Goal: Check status: Check status

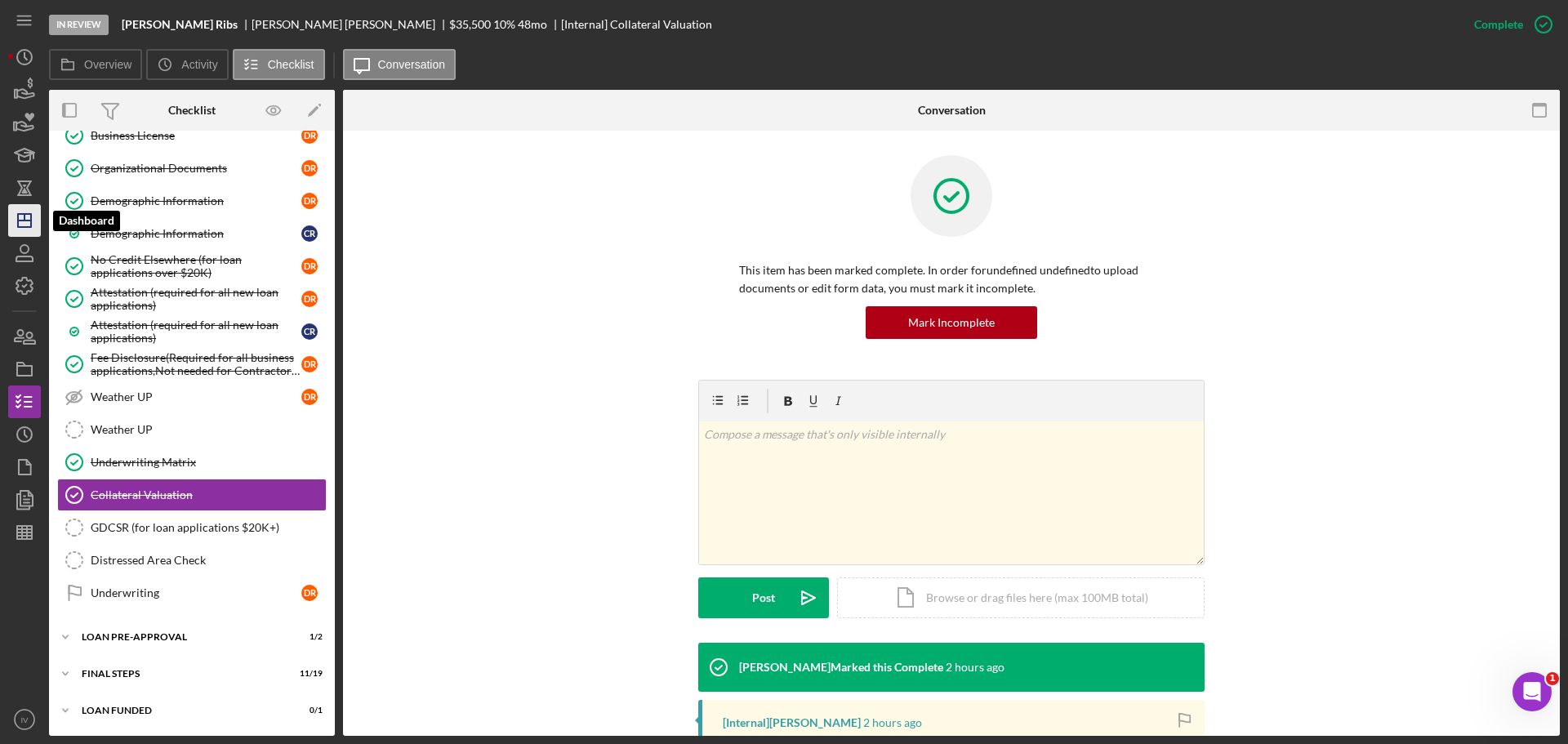
click at [25, 222] on icon "Icon/Dashboard" at bounding box center [25, 221] width 41 height 41
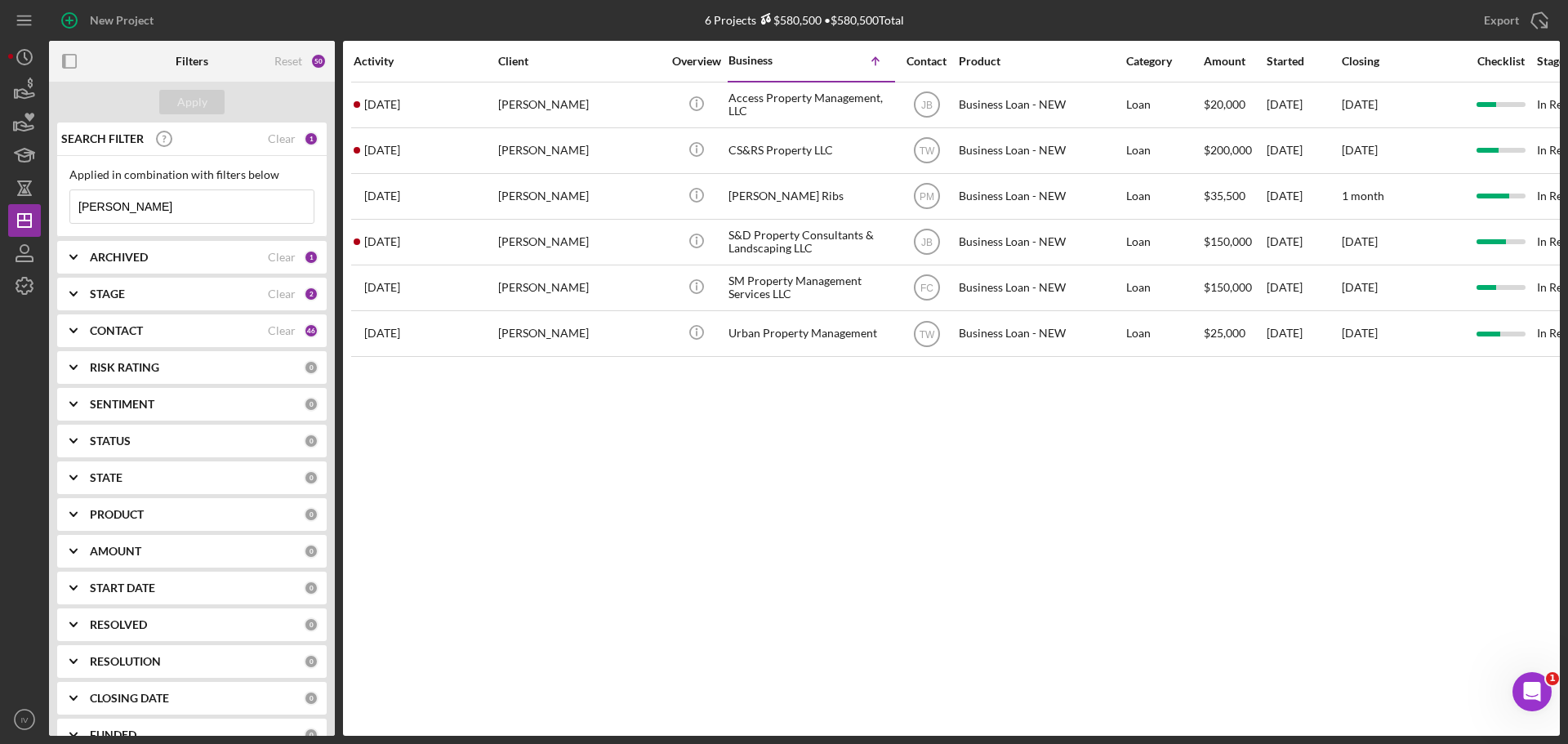
click at [134, 207] on input "[PERSON_NAME]" at bounding box center [191, 206] width 243 height 32
drag, startPoint x: 134, startPoint y: 207, endPoint x: 18, endPoint y: 191, distance: 117.1
click at [19, 192] on div "New Project 6 Projects $580,500 • $580,500 Total [PERSON_NAME] Export Icon/Expo…" at bounding box center [784, 367] width 1552 height 735
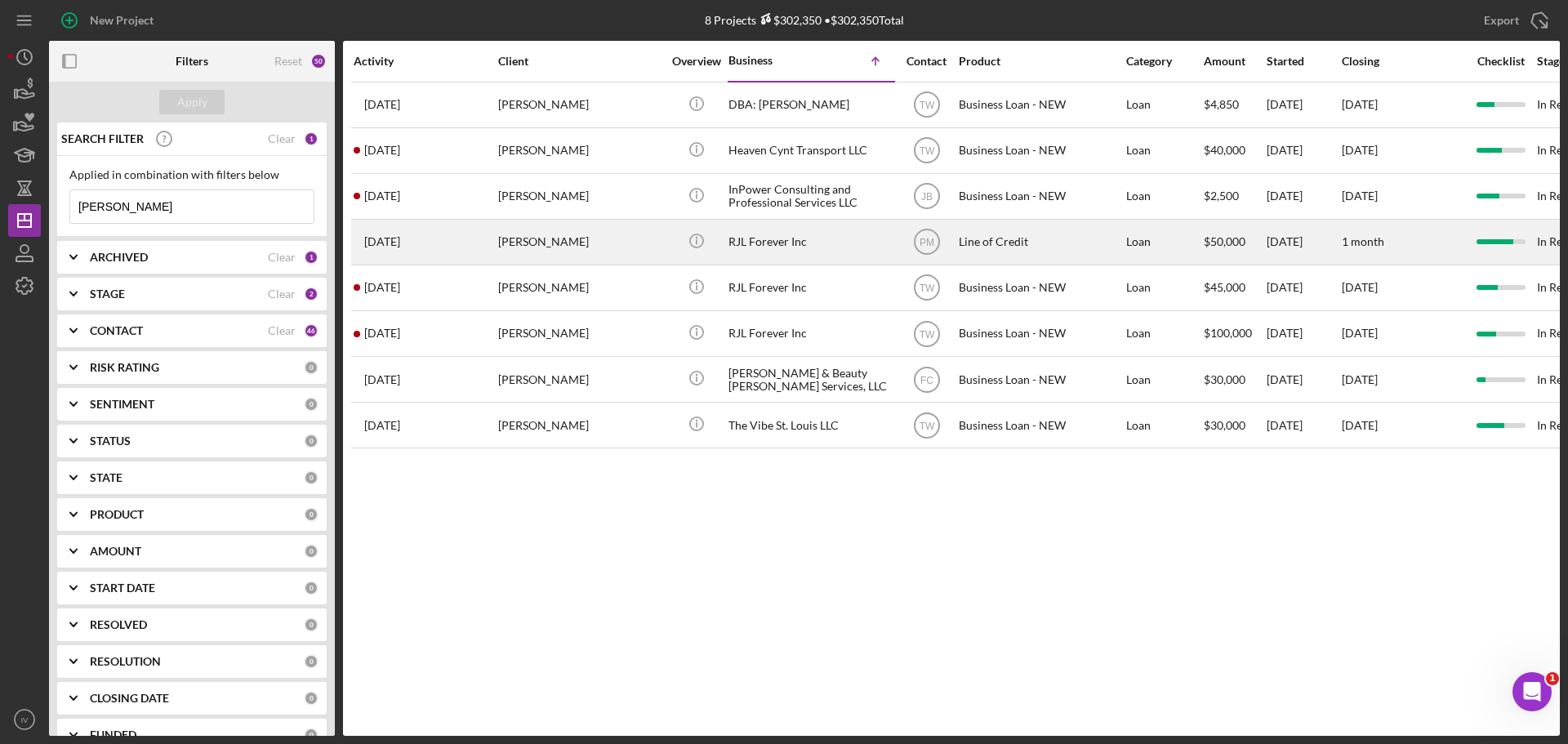
type input "[PERSON_NAME]"
click at [536, 243] on div "[PERSON_NAME]" at bounding box center [580, 242] width 164 height 43
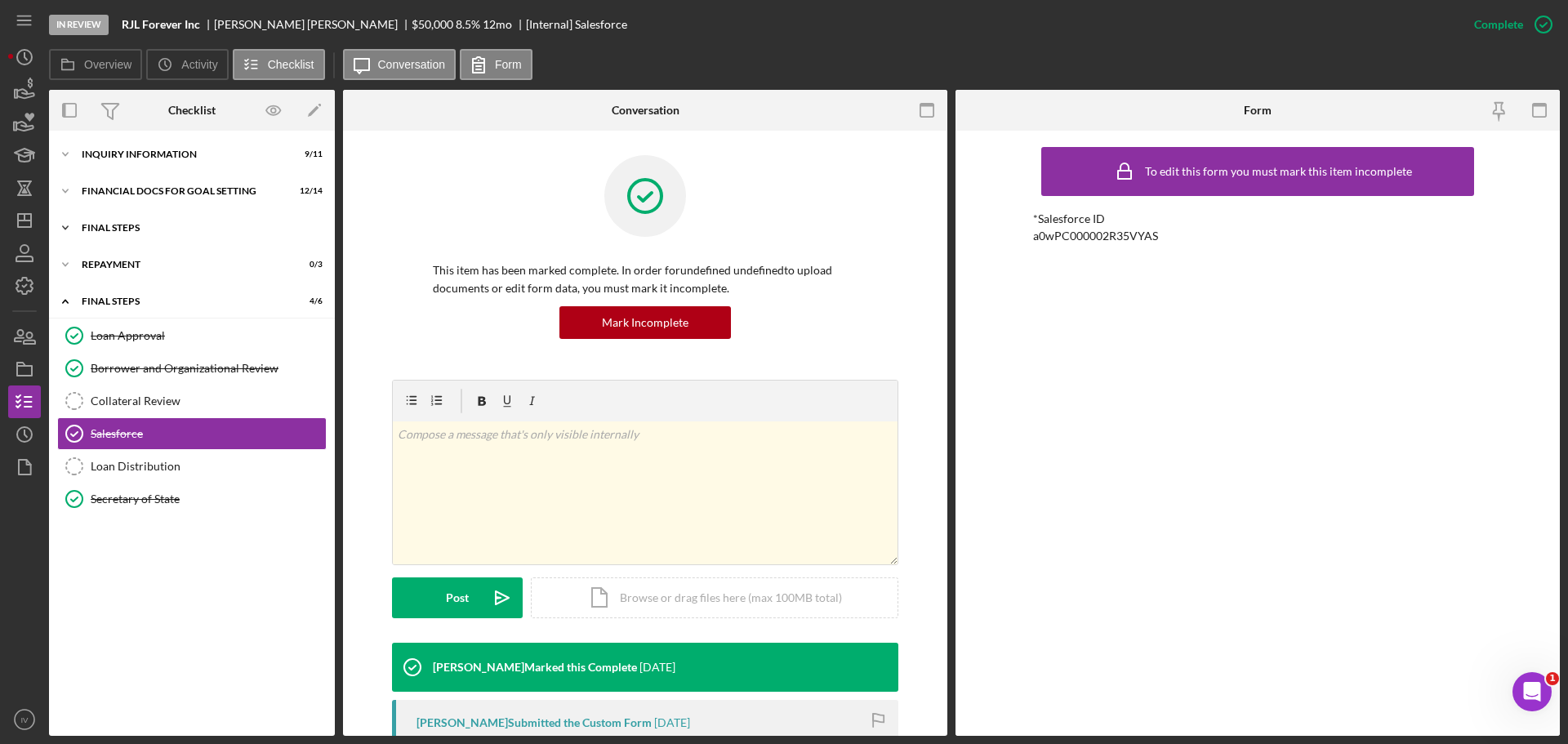
click at [107, 228] on div "FINAL STEPS" at bounding box center [198, 227] width 233 height 9
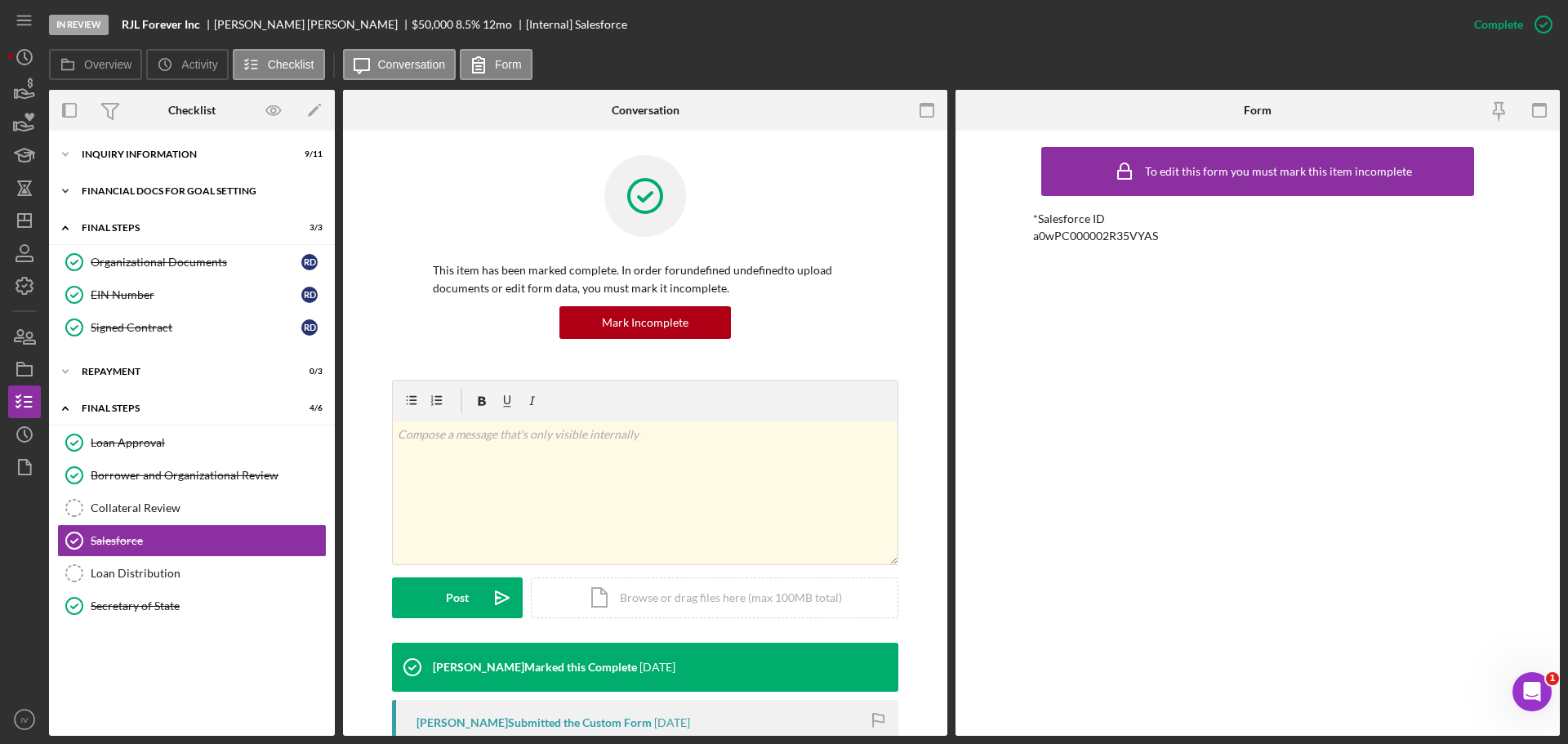
click at [145, 193] on div "Financial Docs for Goal Setting" at bounding box center [198, 190] width 233 height 9
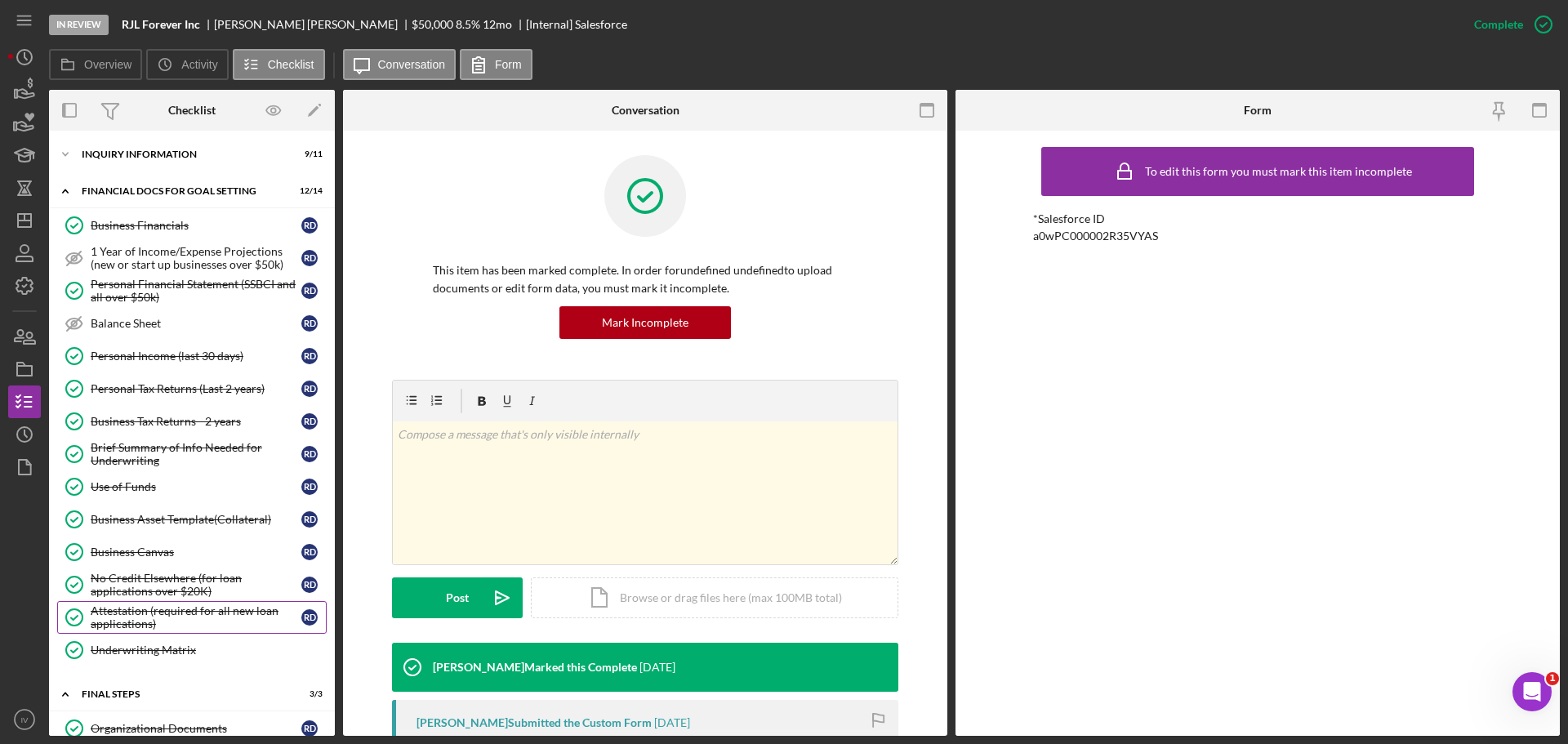
click at [110, 620] on div "Attestation (required for all new loan applications)" at bounding box center [195, 617] width 211 height 26
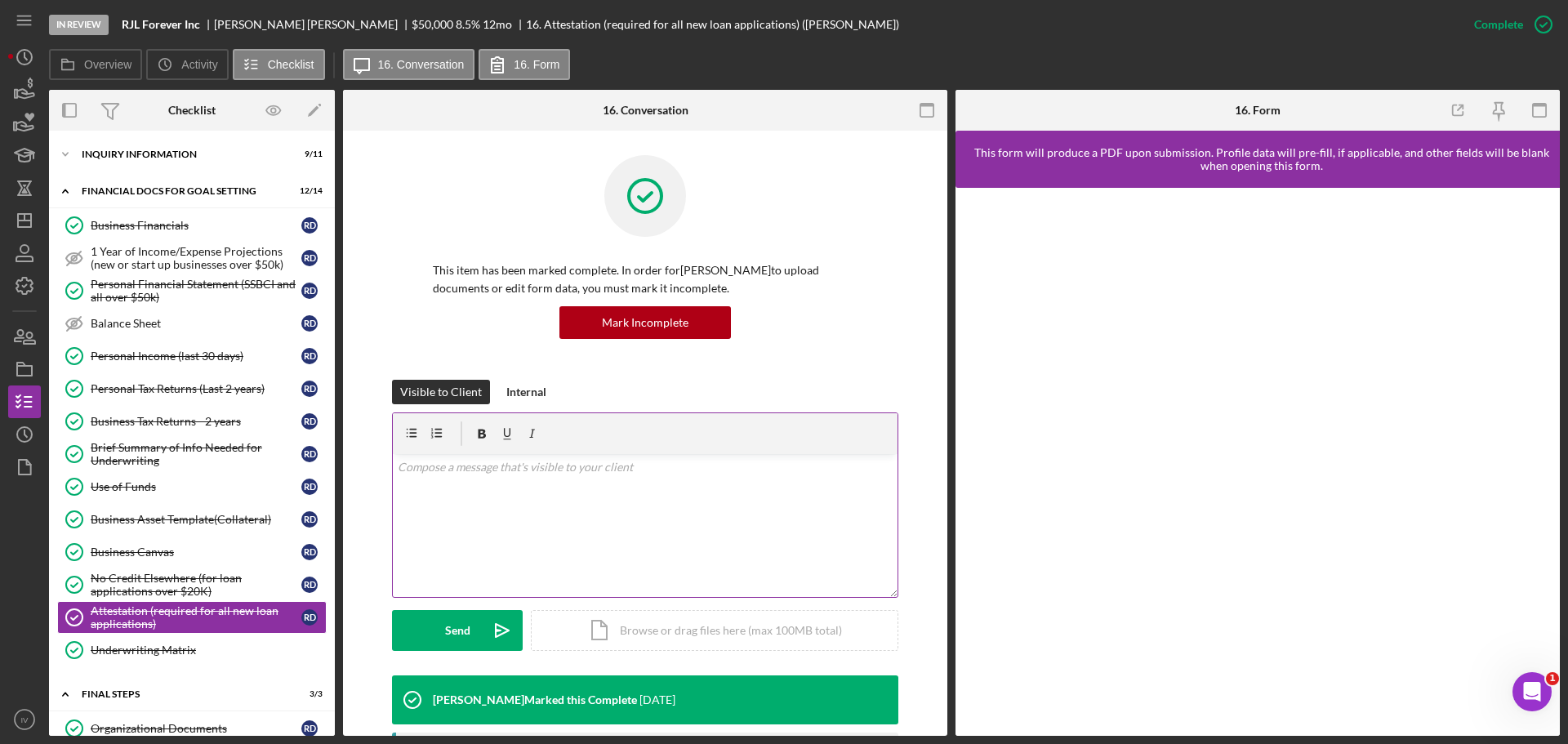
scroll to position [245, 0]
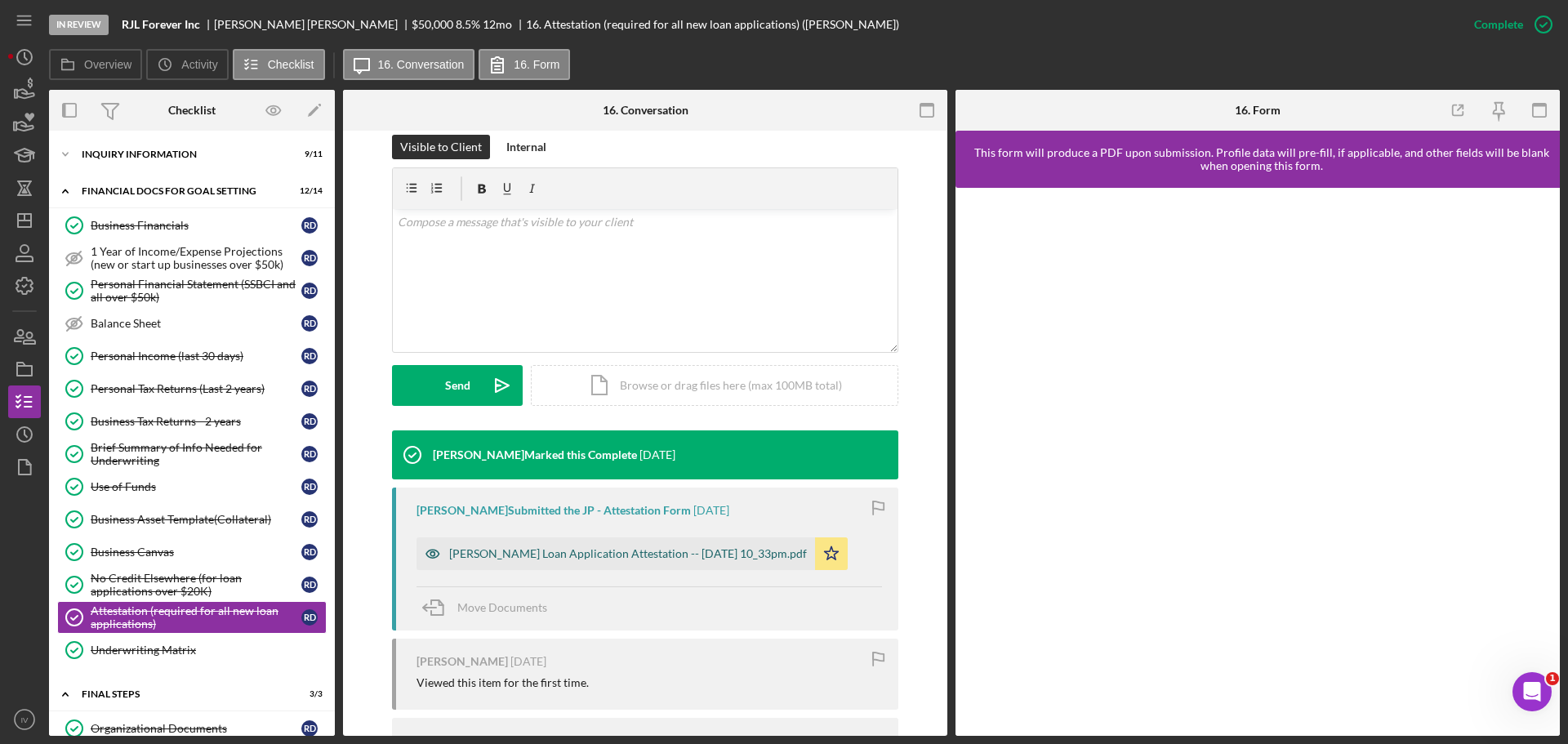
click at [525, 551] on div "[PERSON_NAME] Loan Application Attestation -- [DATE] 10_33pm.pdf" at bounding box center [628, 553] width 357 height 13
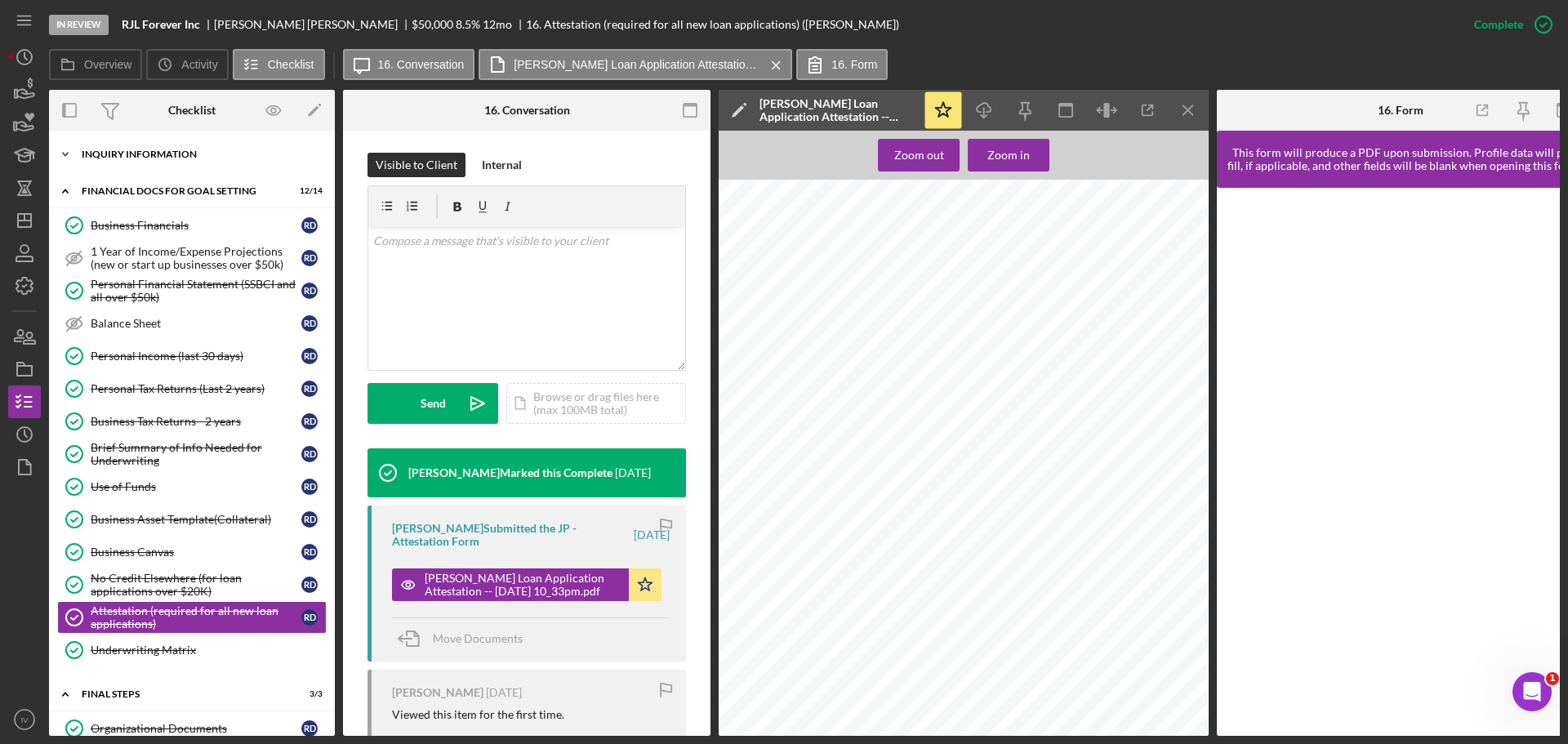
click at [124, 150] on div "INQUIRY INFORMATION" at bounding box center [198, 153] width 233 height 9
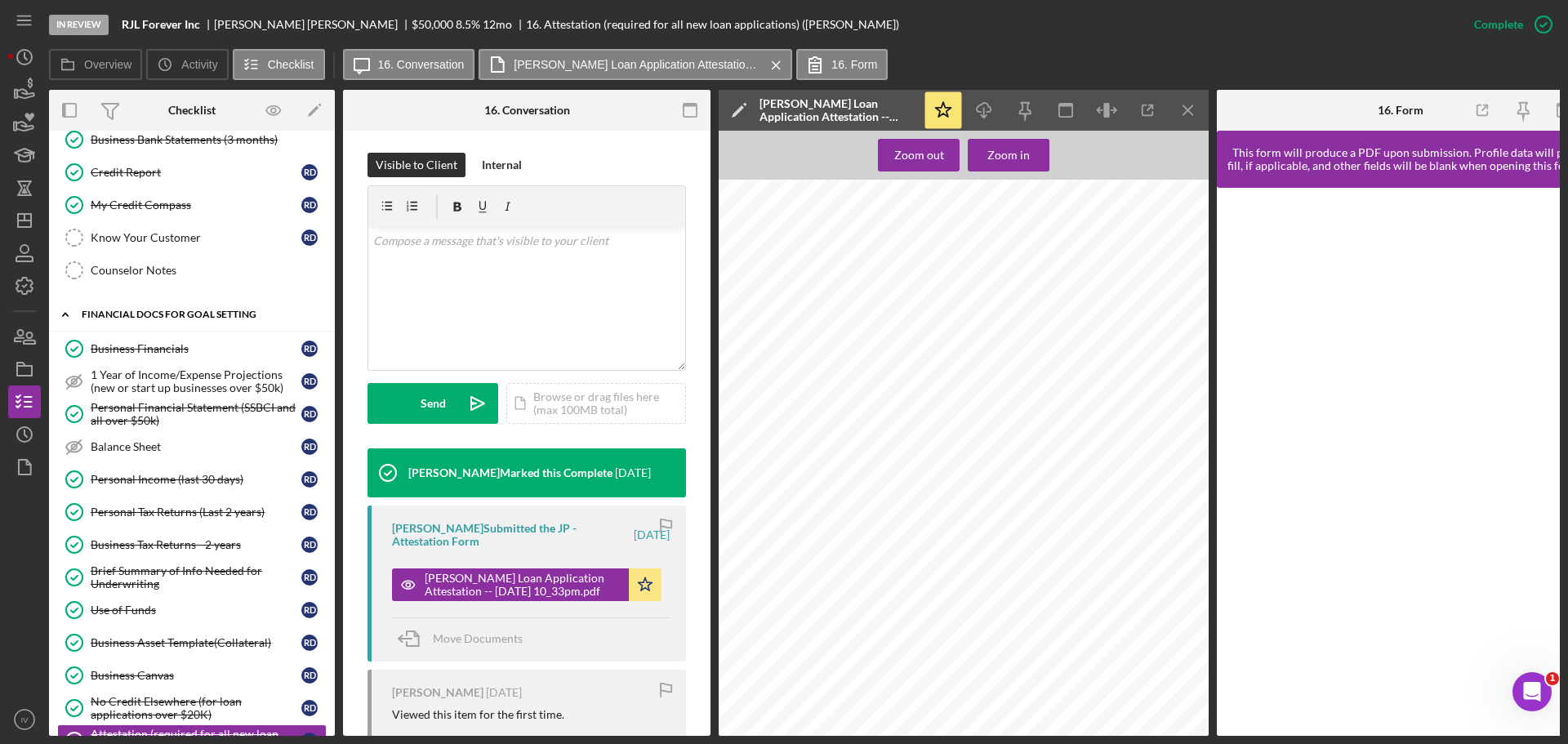
scroll to position [326, 0]
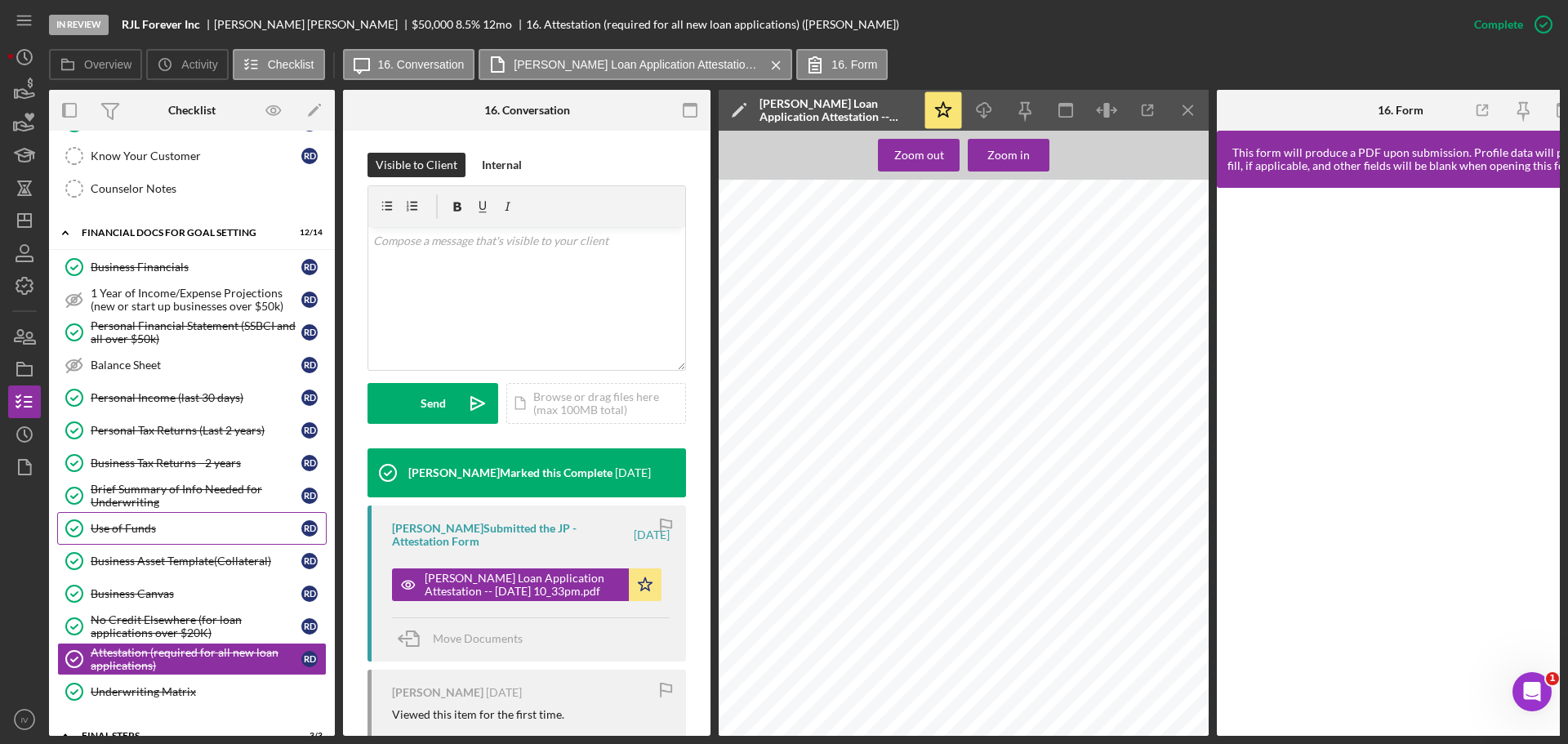
click at [146, 524] on div "Use of Funds" at bounding box center [195, 528] width 211 height 13
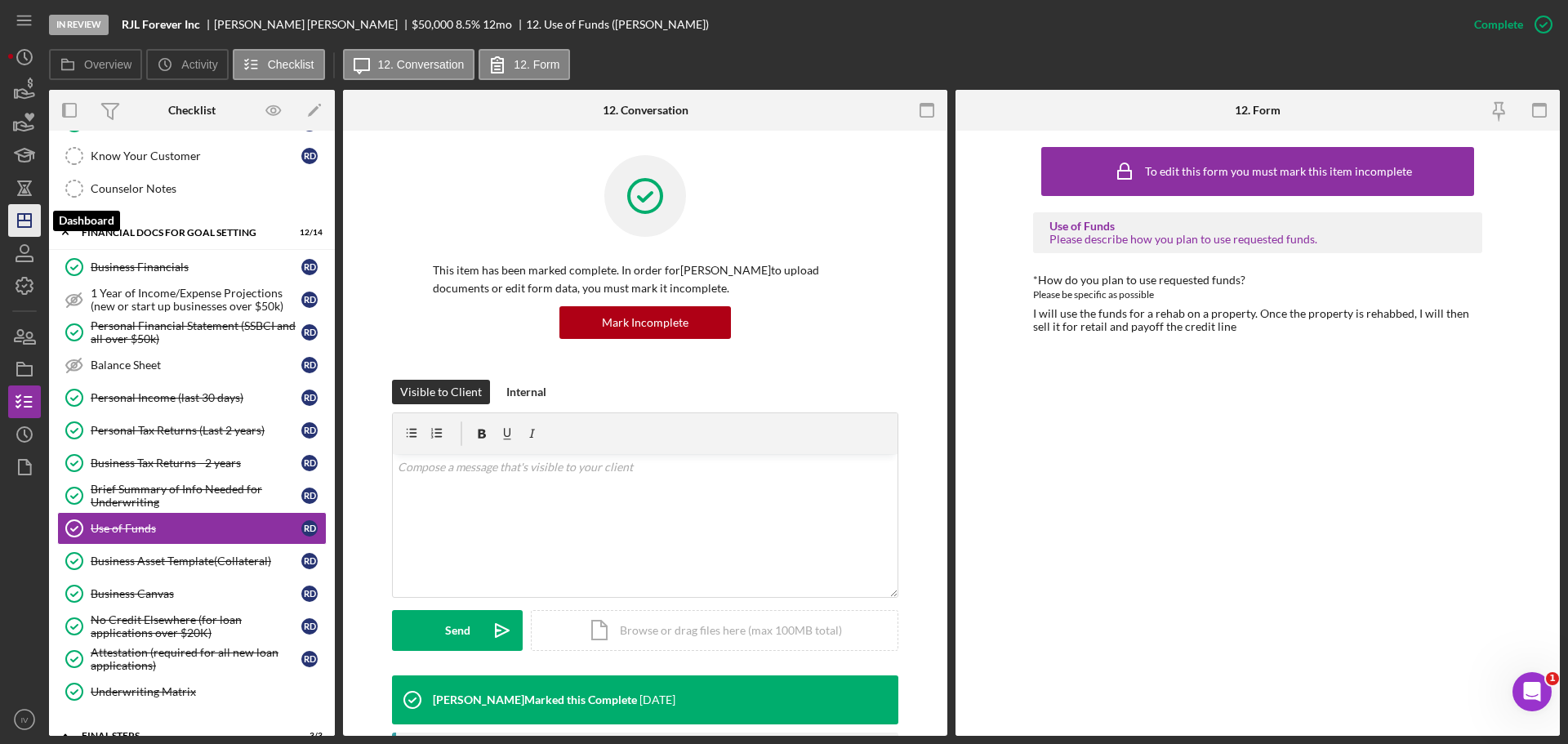
click at [27, 224] on icon "Icon/Dashboard" at bounding box center [25, 221] width 41 height 41
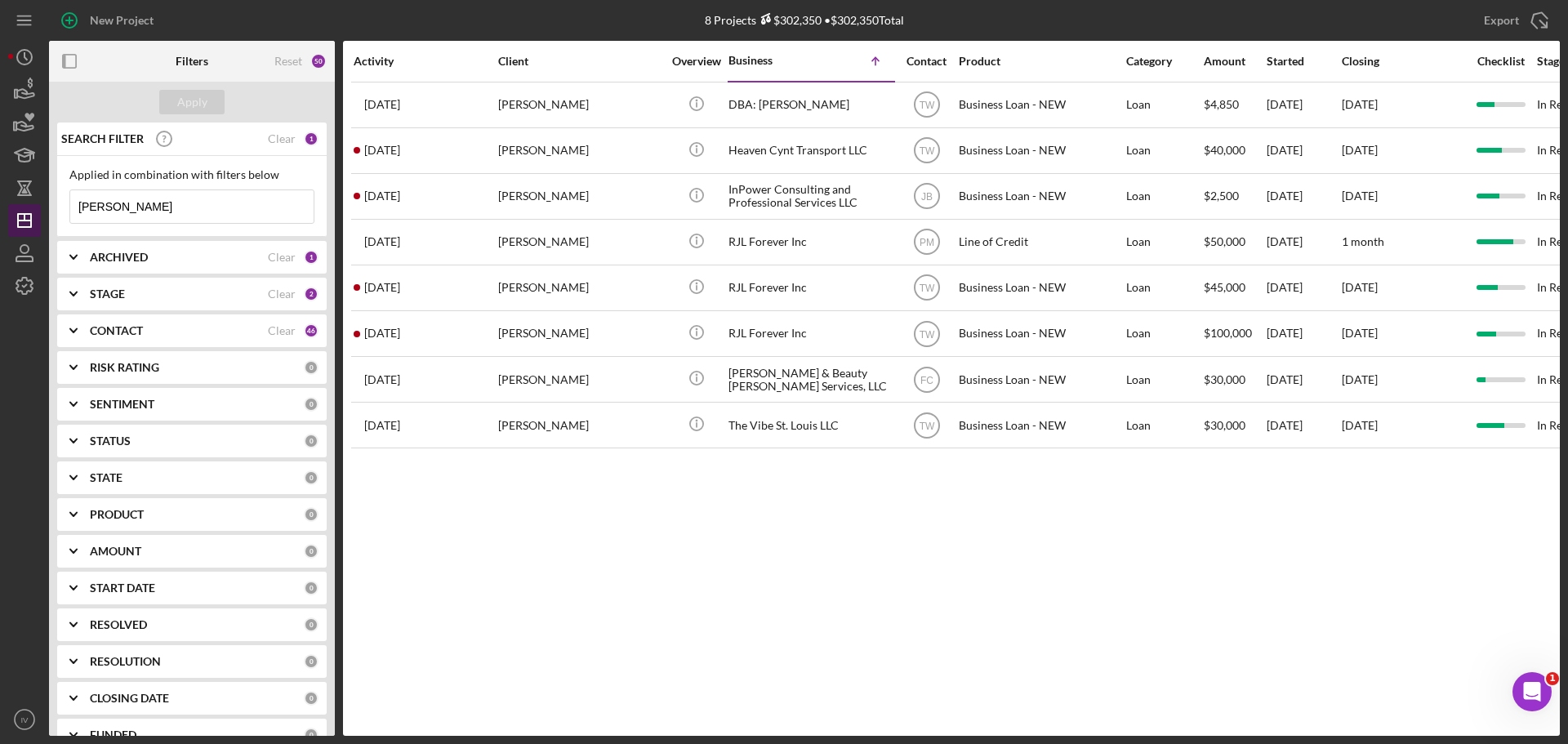
drag, startPoint x: 157, startPoint y: 207, endPoint x: 27, endPoint y: 205, distance: 130.0
click at [27, 205] on div "New Project 8 Projects $302,350 • $302,350 Total [PERSON_NAME] Export Icon/Expo…" at bounding box center [784, 367] width 1552 height 735
type input "[PERSON_NAME]"
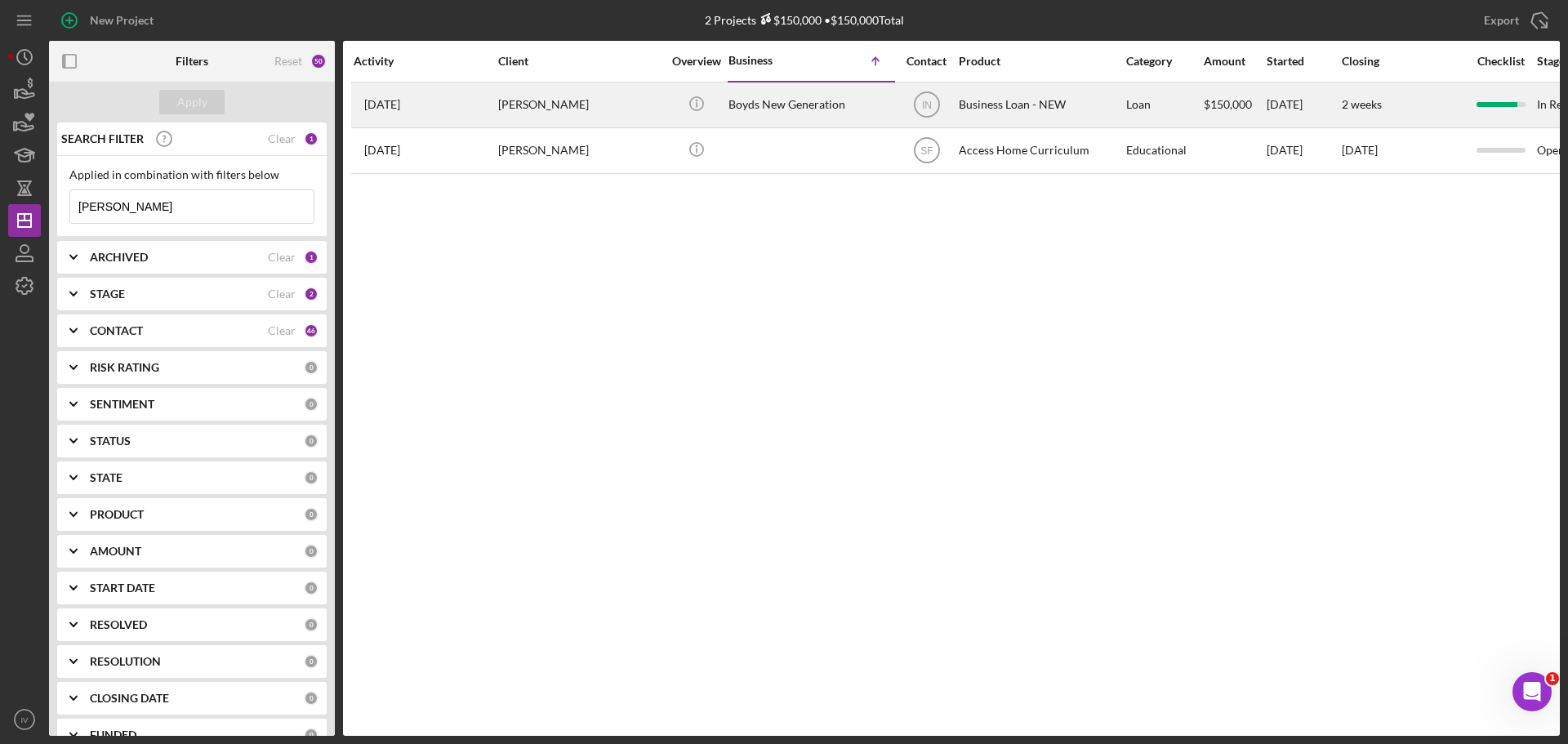
click at [568, 103] on div "[PERSON_NAME]" at bounding box center [580, 105] width 164 height 43
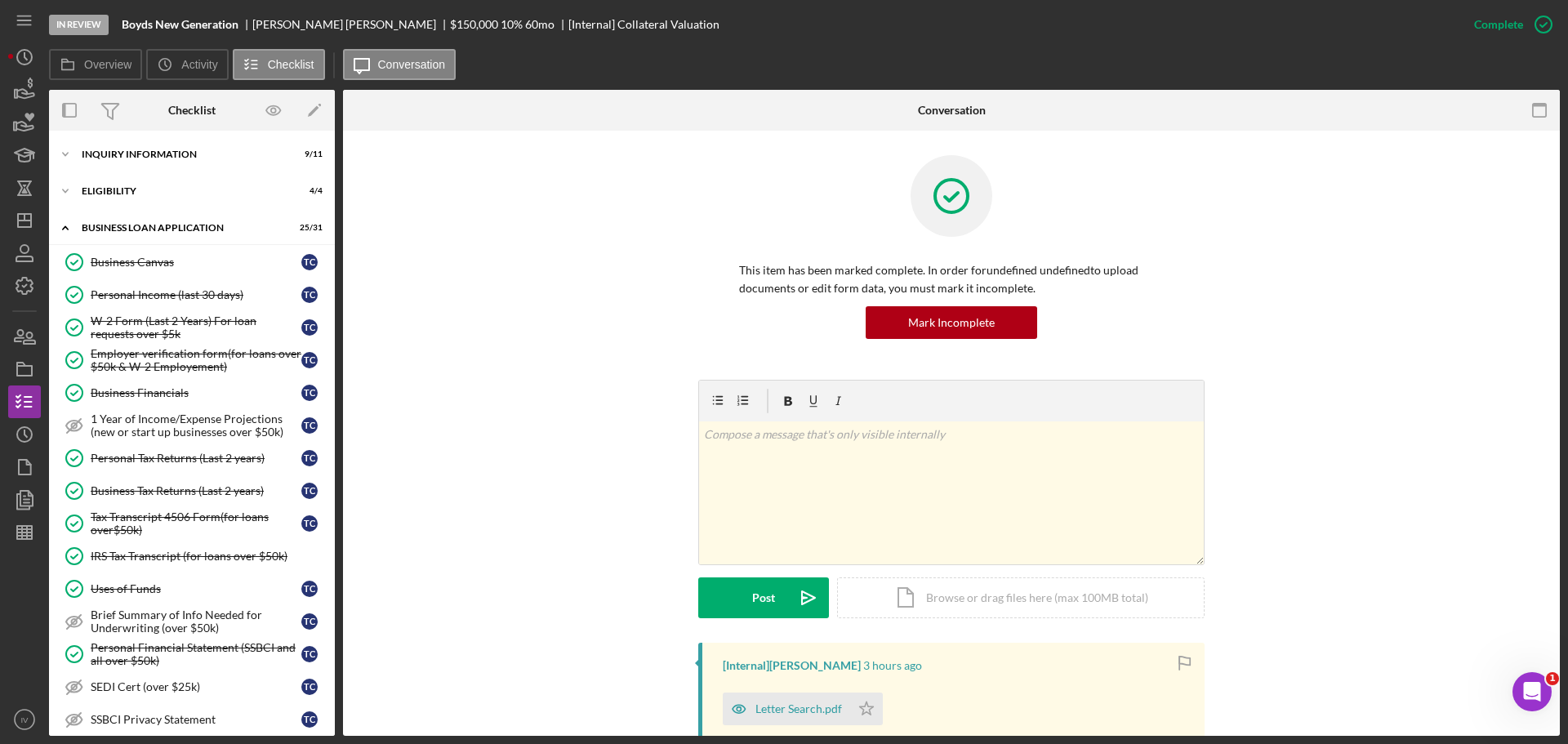
scroll to position [648, 0]
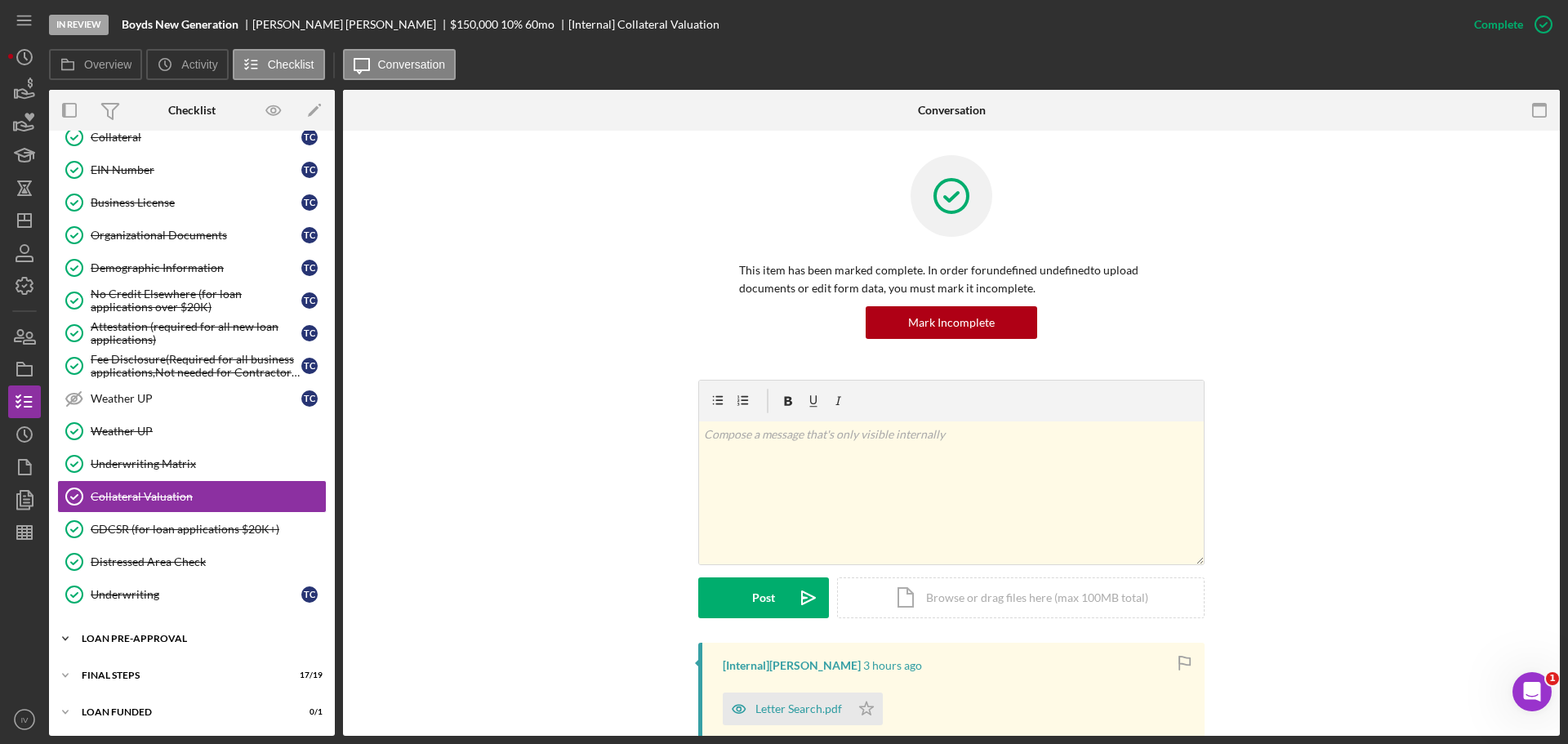
click at [163, 637] on div "LOAN PRE-APPROVAL" at bounding box center [198, 637] width 233 height 9
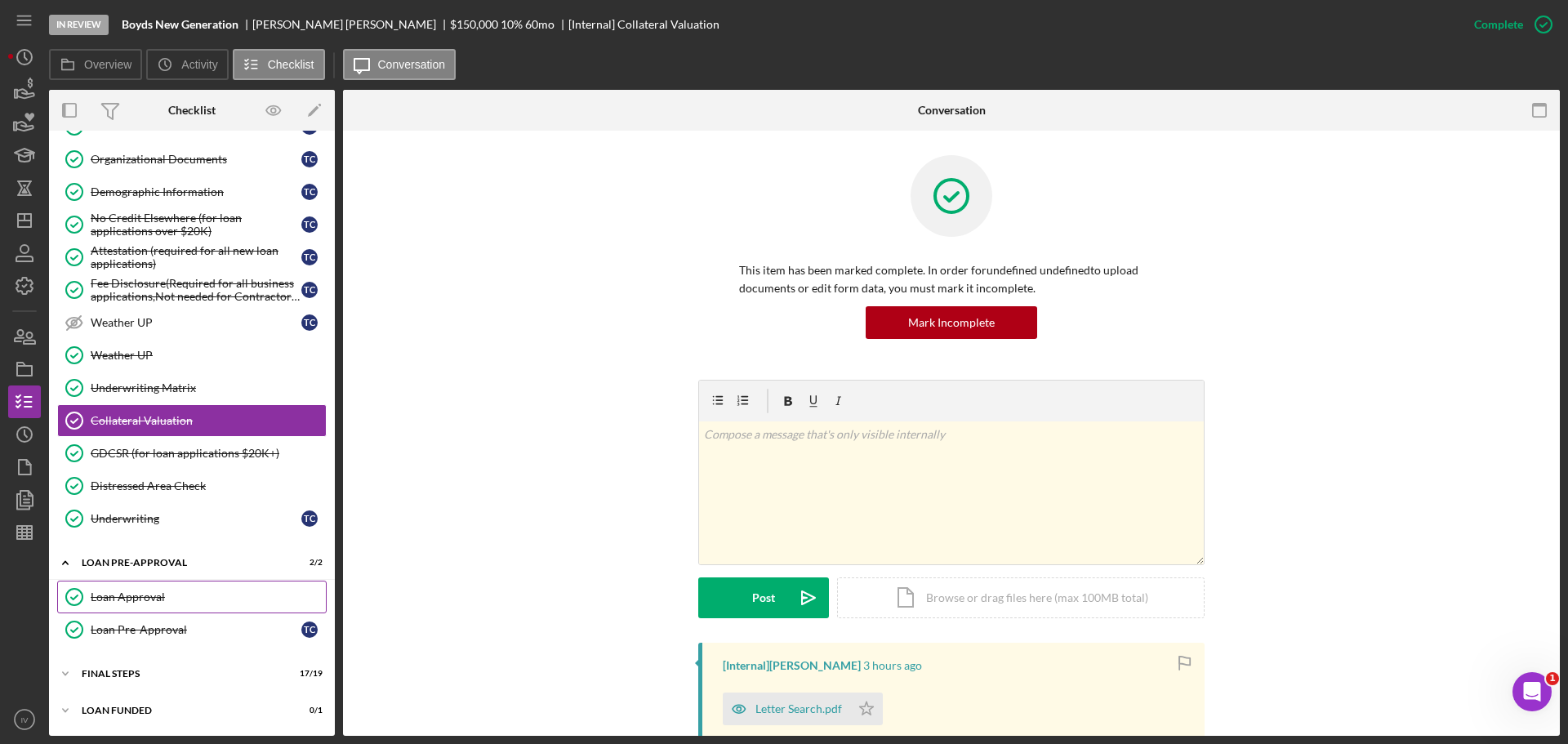
click at [141, 597] on div "Loan Approval" at bounding box center [208, 596] width 235 height 13
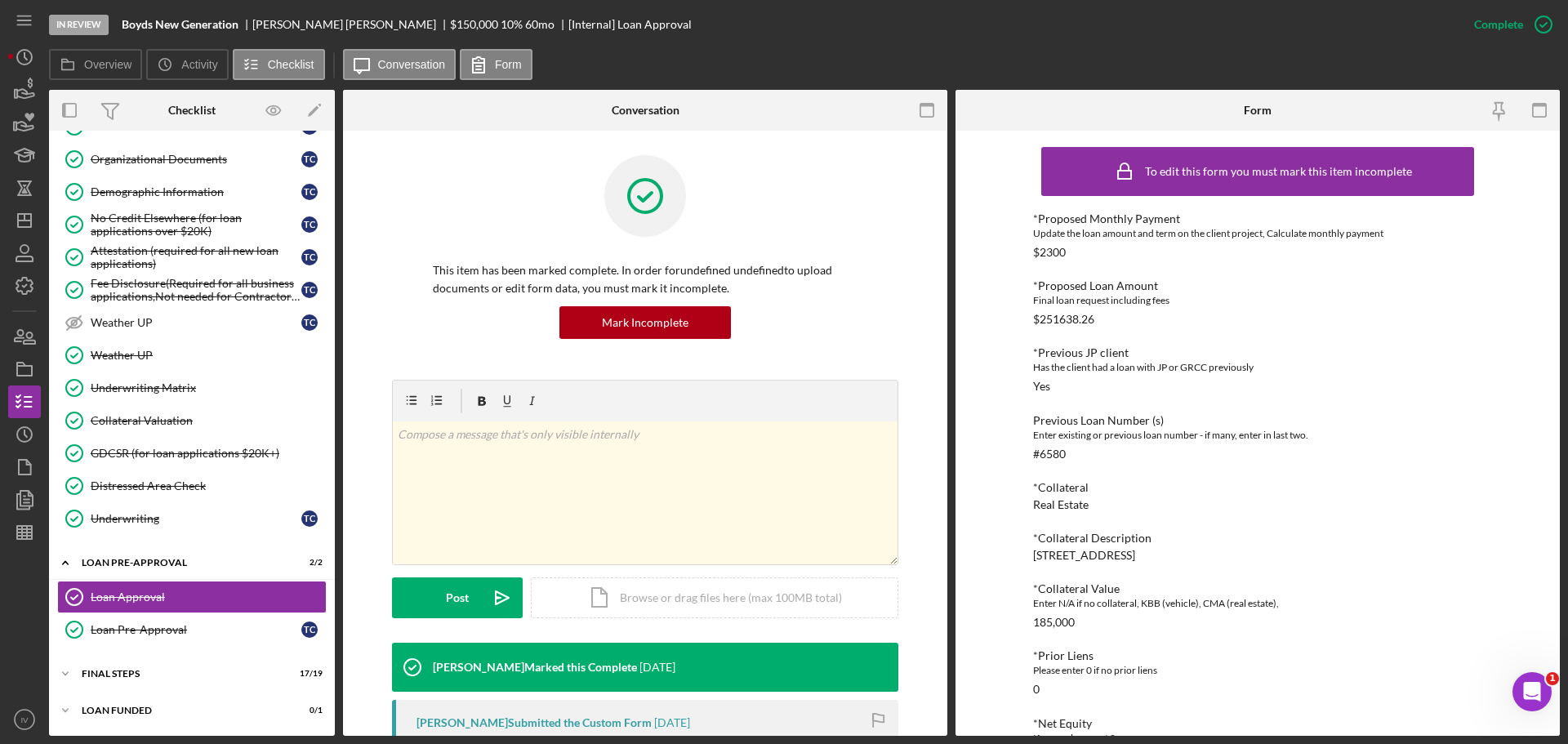
scroll to position [408, 0]
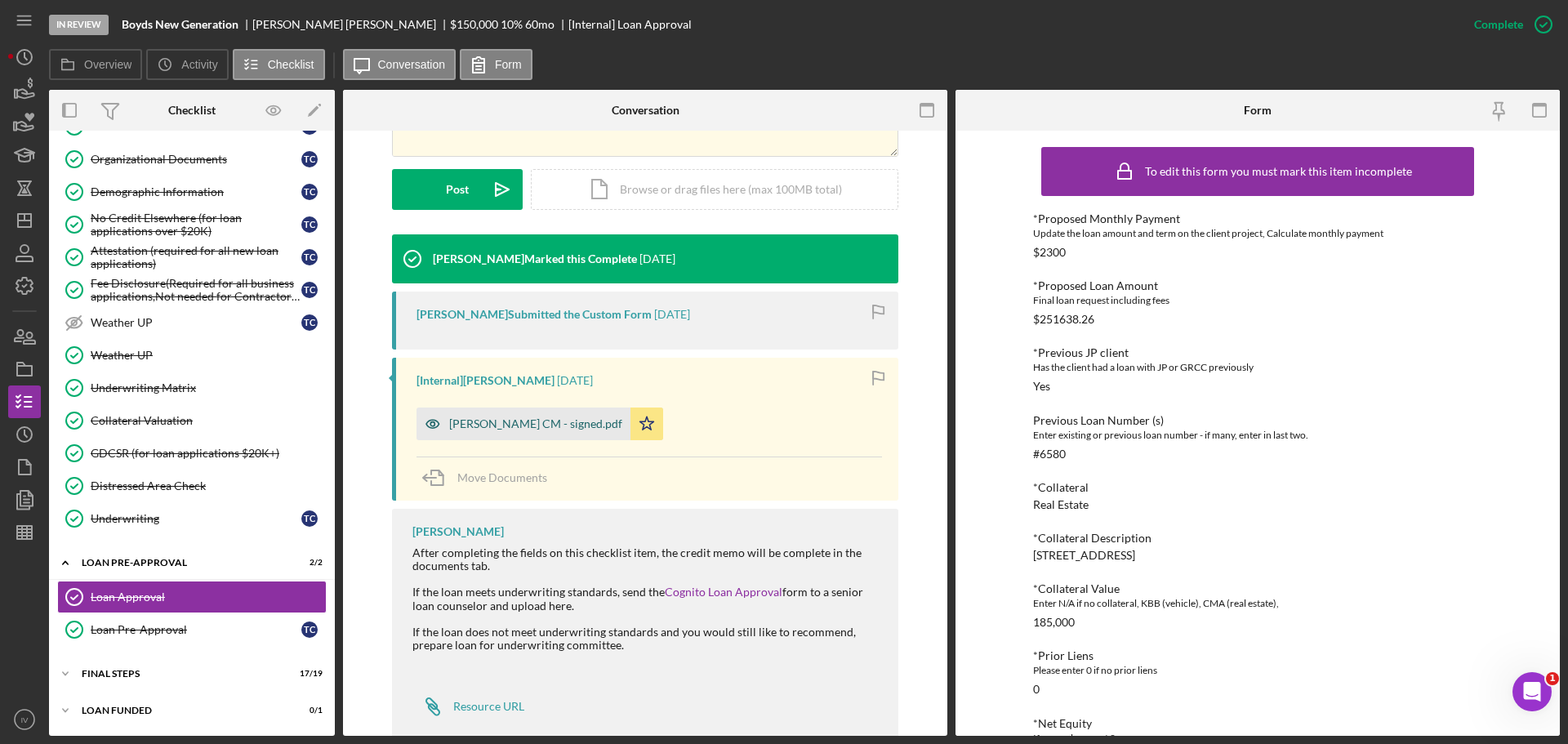
click at [536, 424] on div "[PERSON_NAME] CM - signed.pdf" at bounding box center [535, 423] width 173 height 13
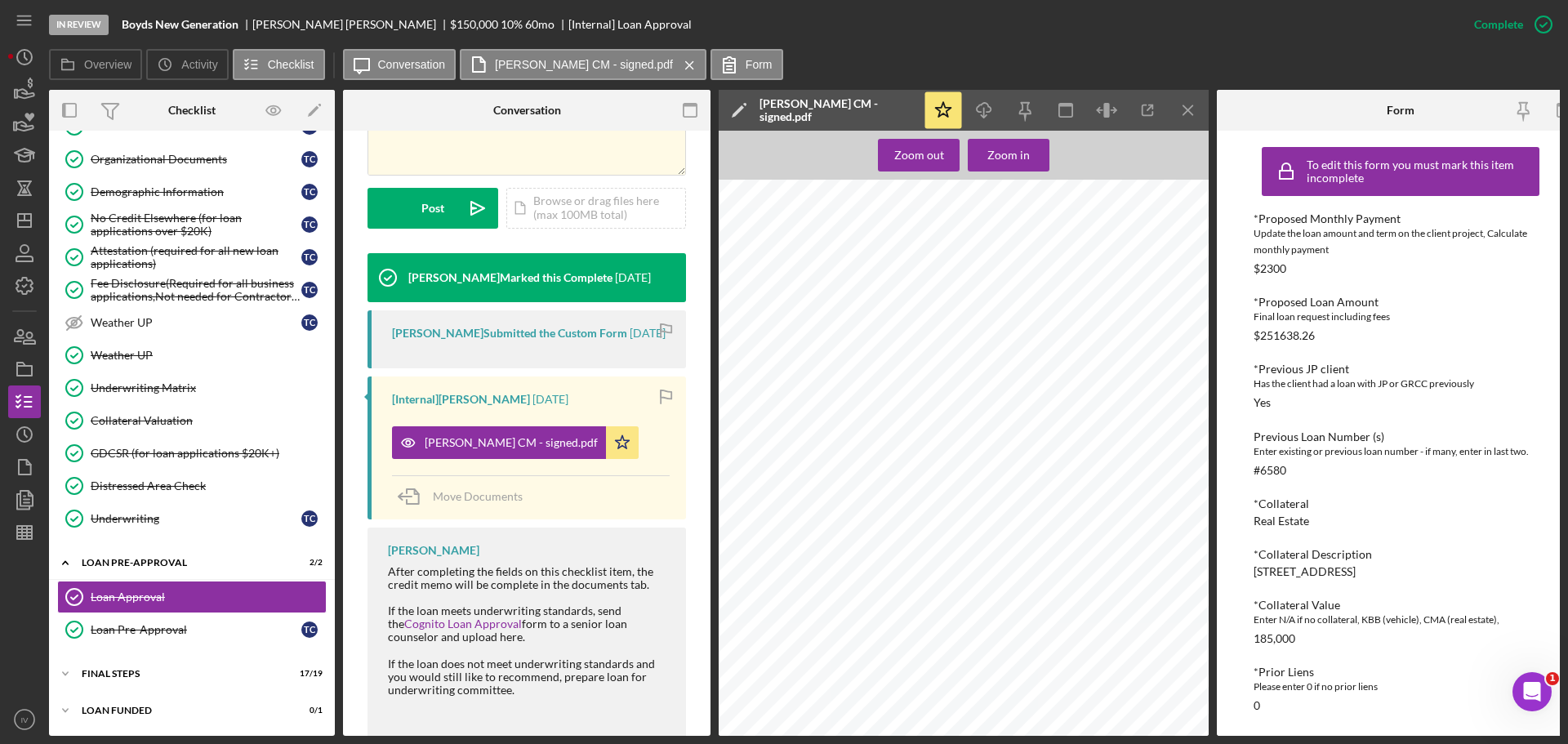
scroll to position [164, 0]
click at [113, 667] on div "Icon/Expander FINAL STEPS 17 / 19" at bounding box center [191, 673] width 286 height 32
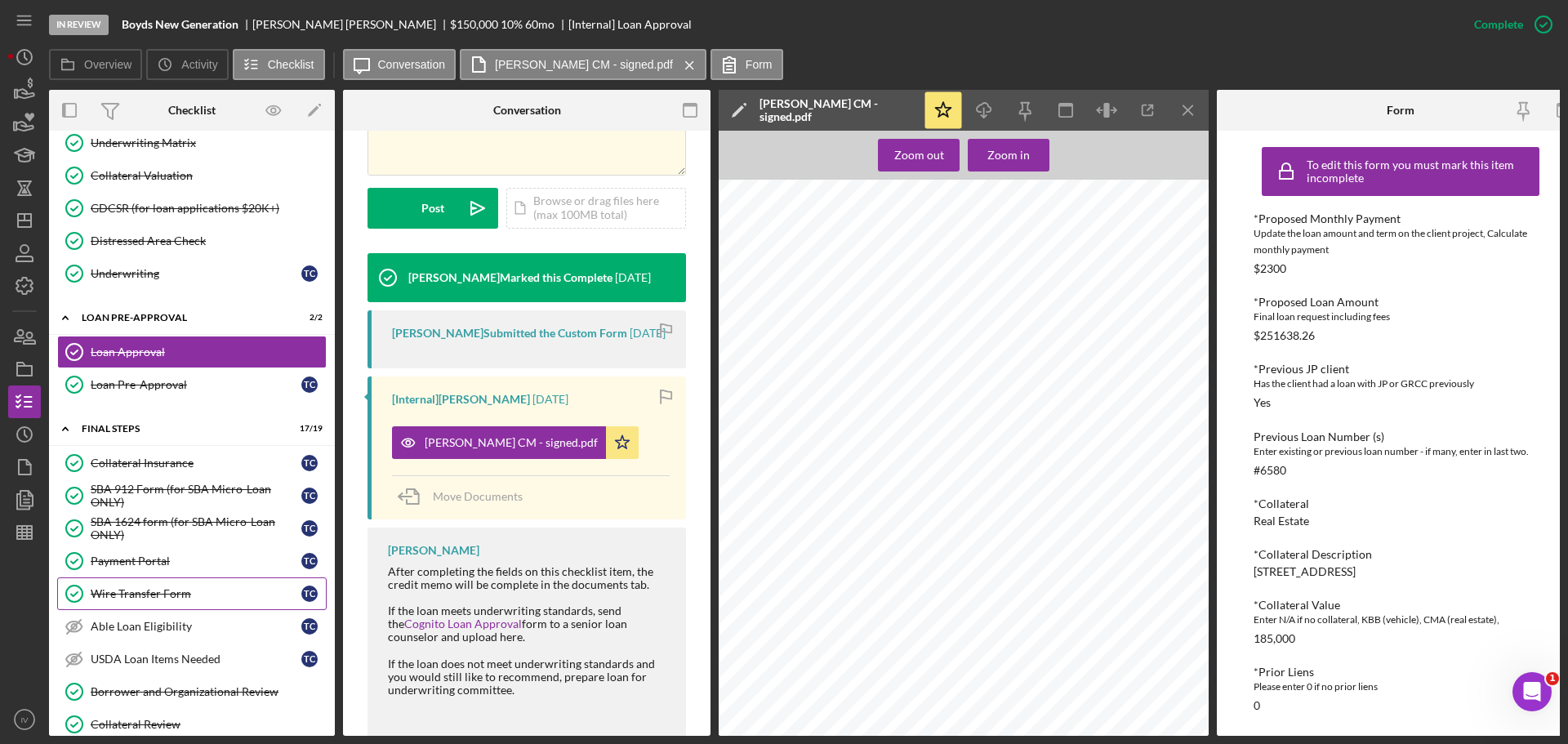
scroll to position [1050, 0]
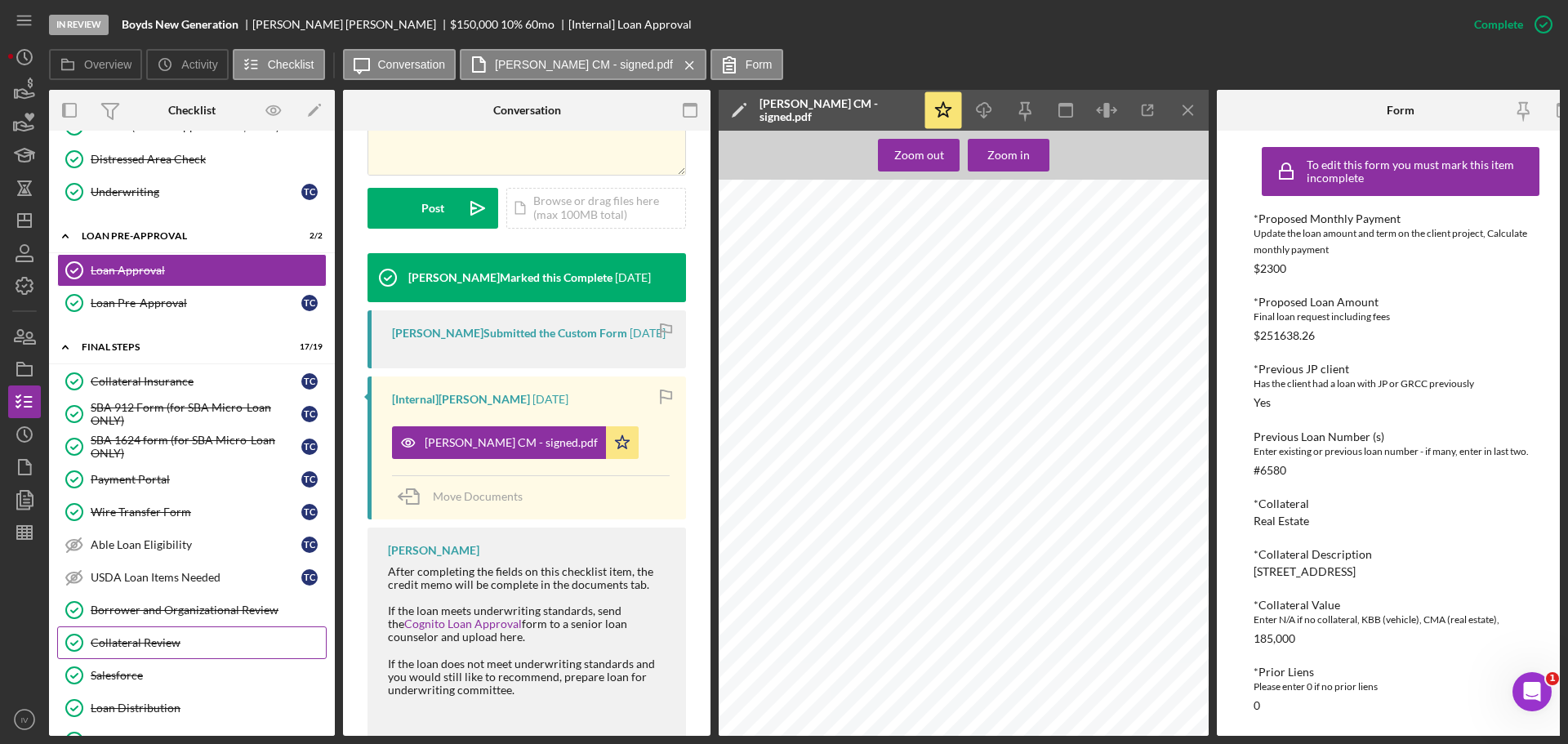
click at [131, 633] on link "Collateral Review Collateral Review" at bounding box center [192, 643] width 269 height 32
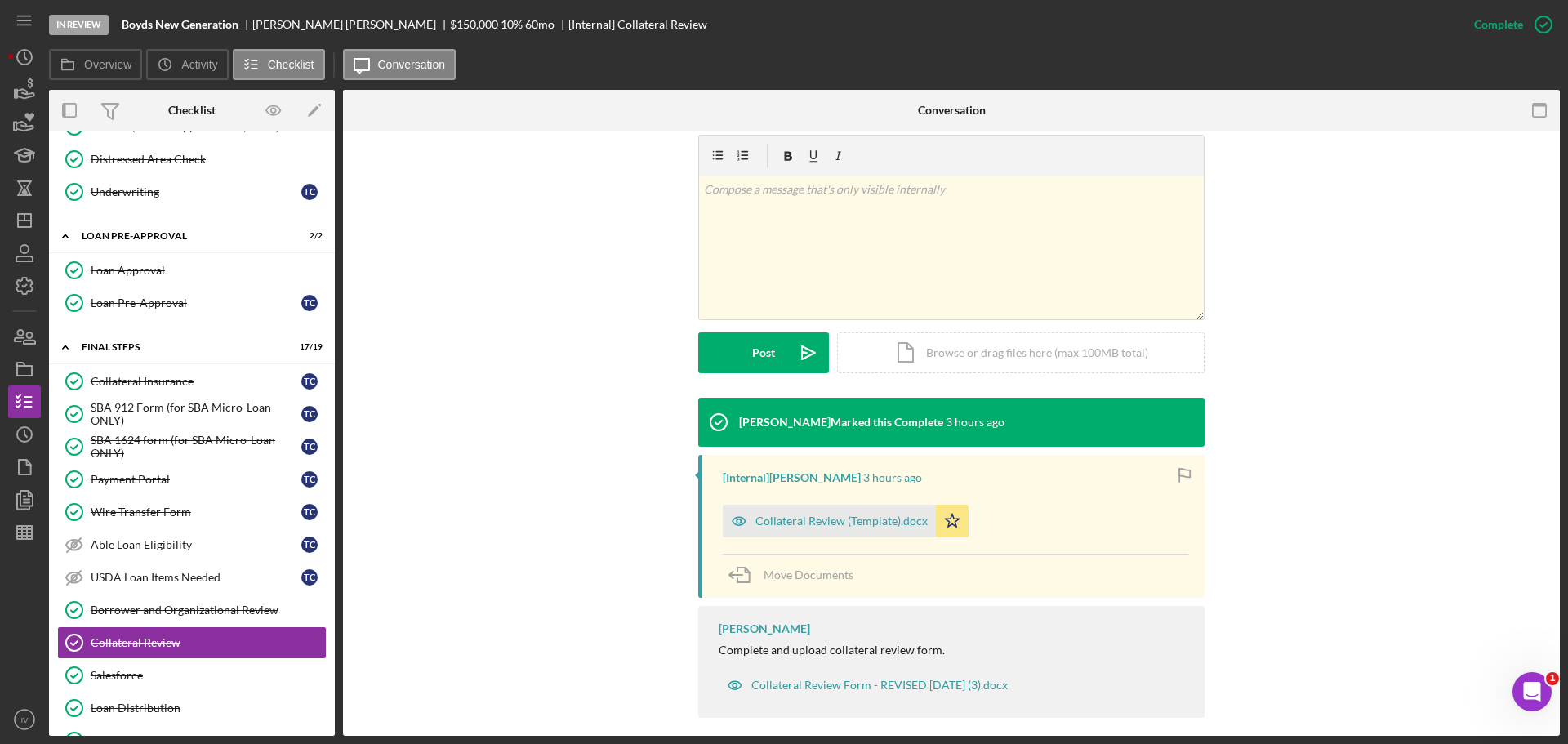
scroll to position [260, 0]
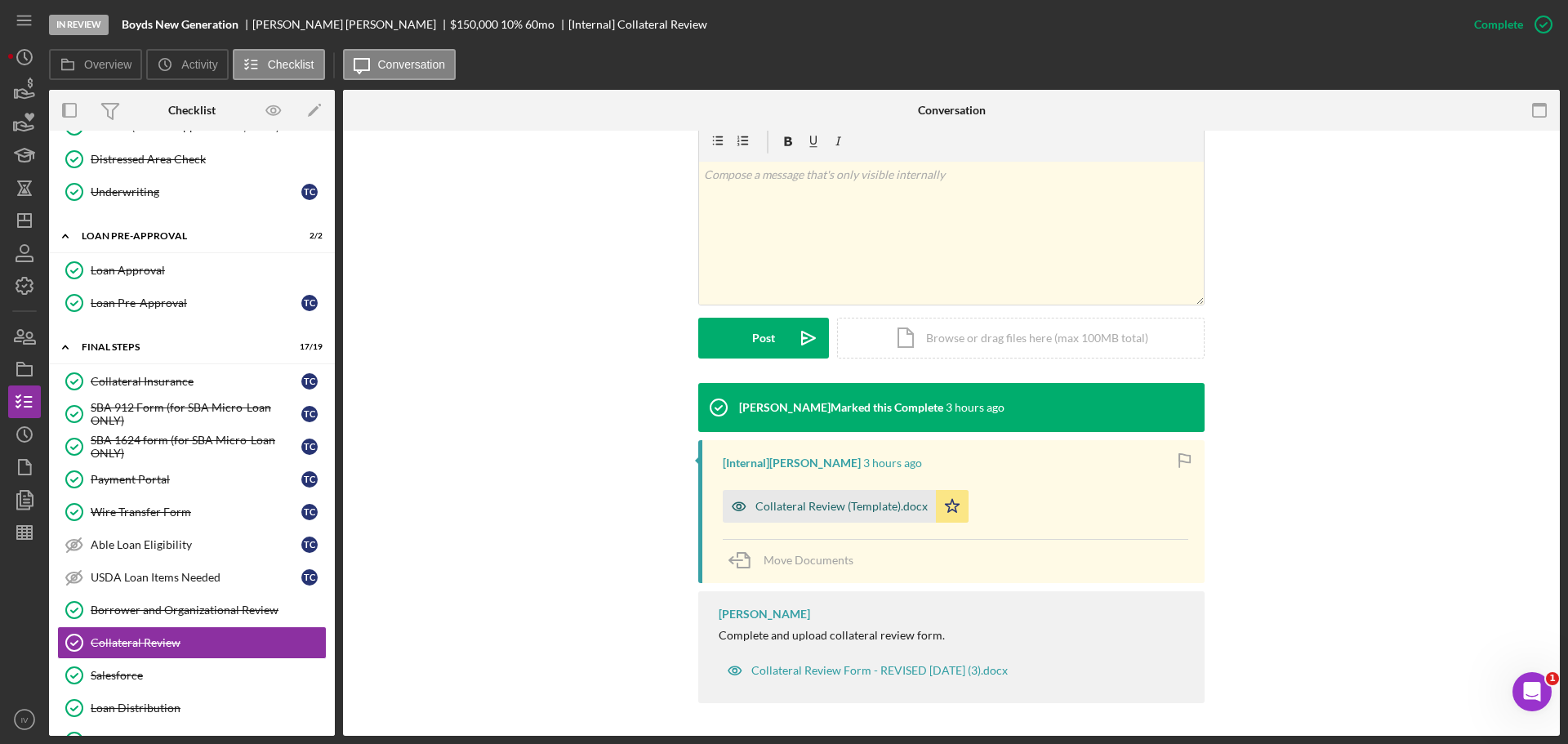
click at [769, 509] on div "Collateral Review (Template).docx" at bounding box center [842, 505] width 172 height 13
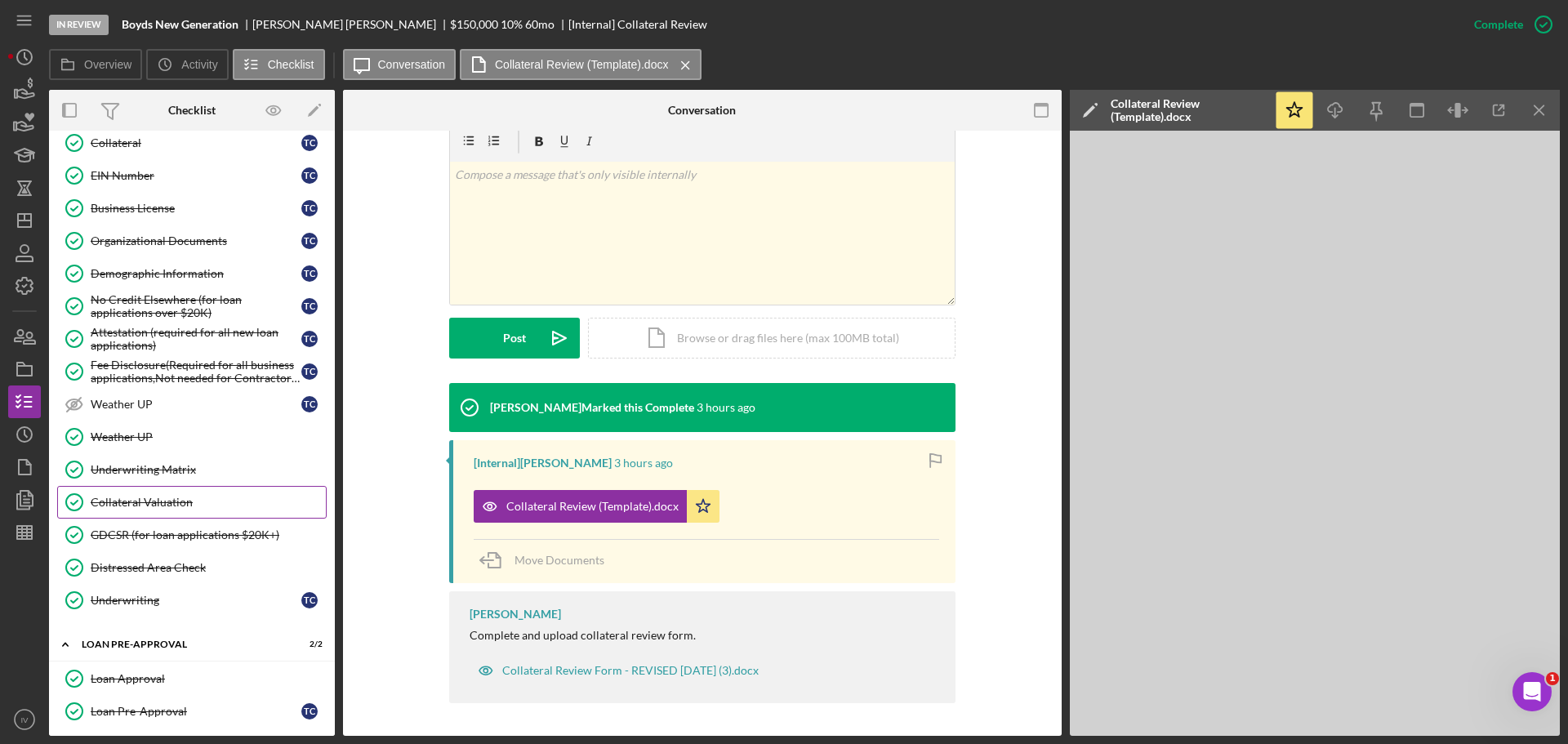
scroll to position [560, 0]
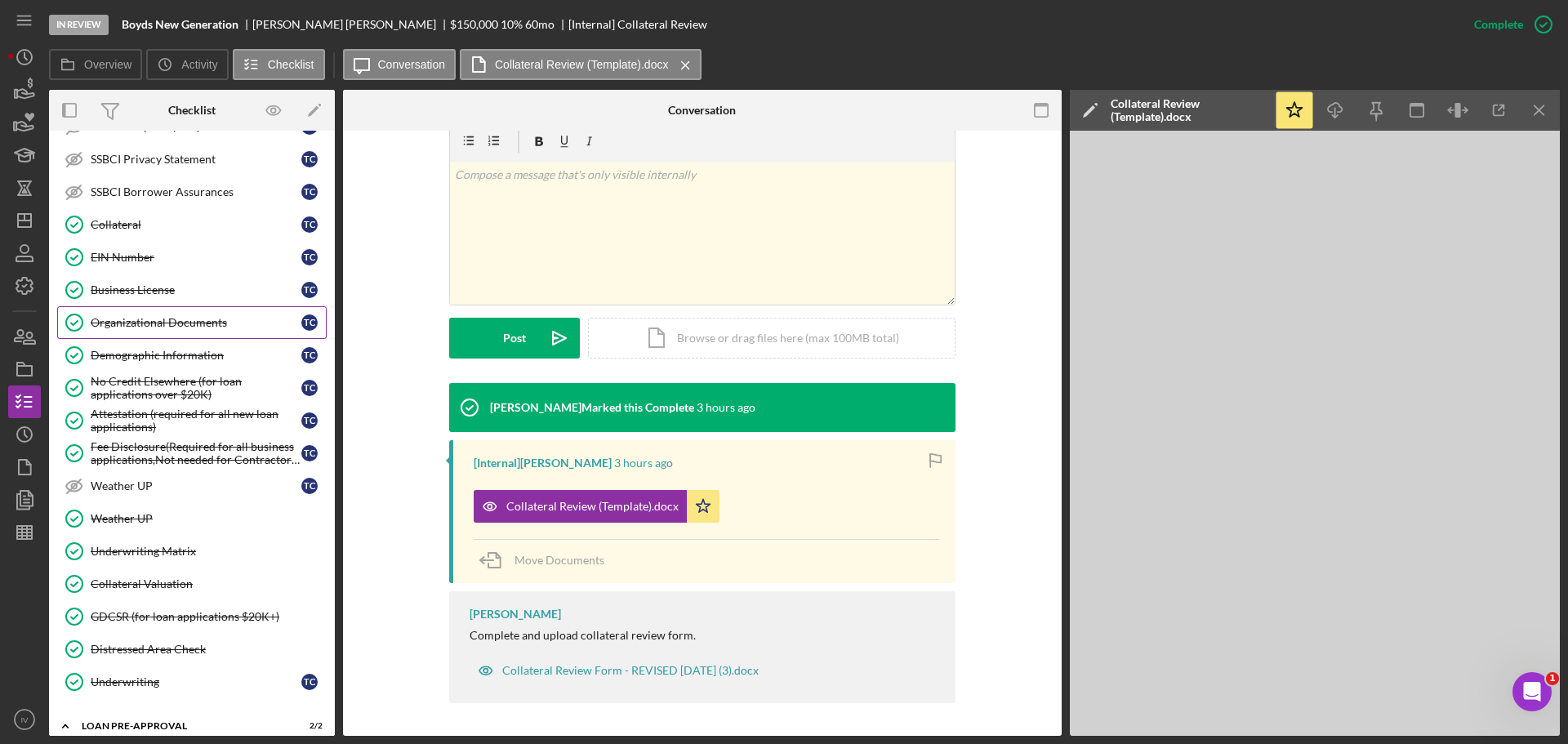
click at [139, 314] on link "Organizational Documents Organizational Documents T C" at bounding box center [192, 322] width 269 height 32
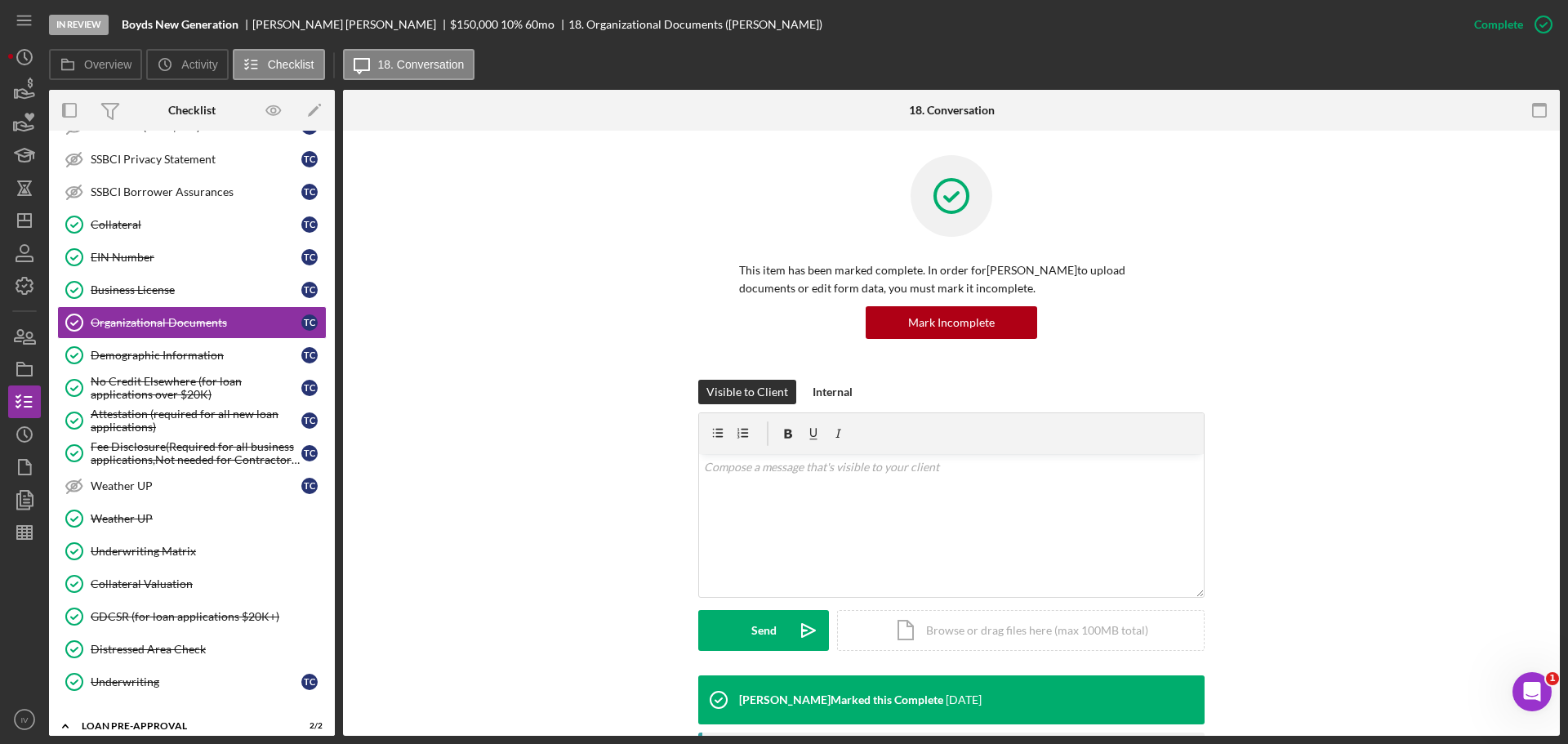
scroll to position [408, 0]
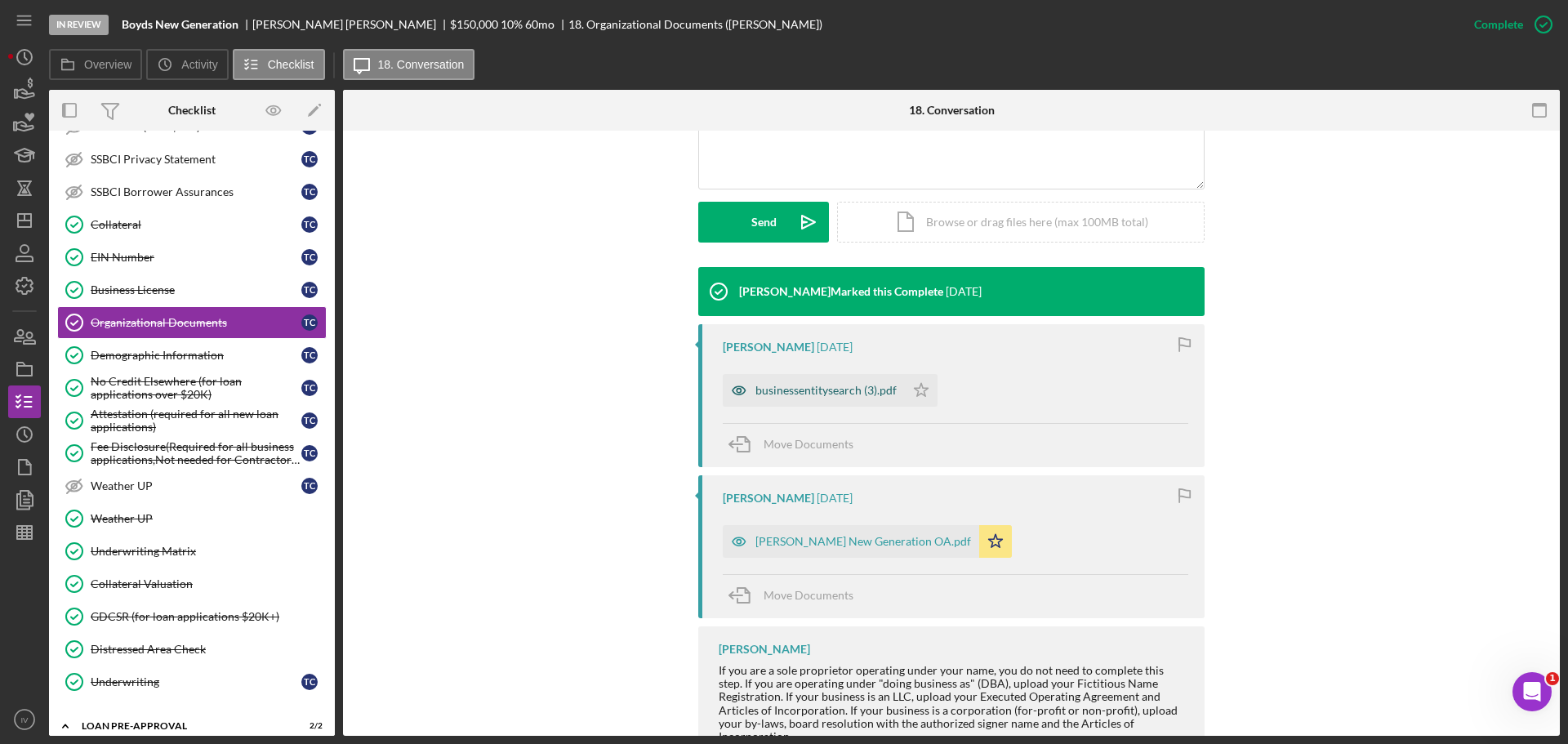
click at [784, 394] on div "businessentitysearch (3).pdf" at bounding box center [826, 389] width 142 height 13
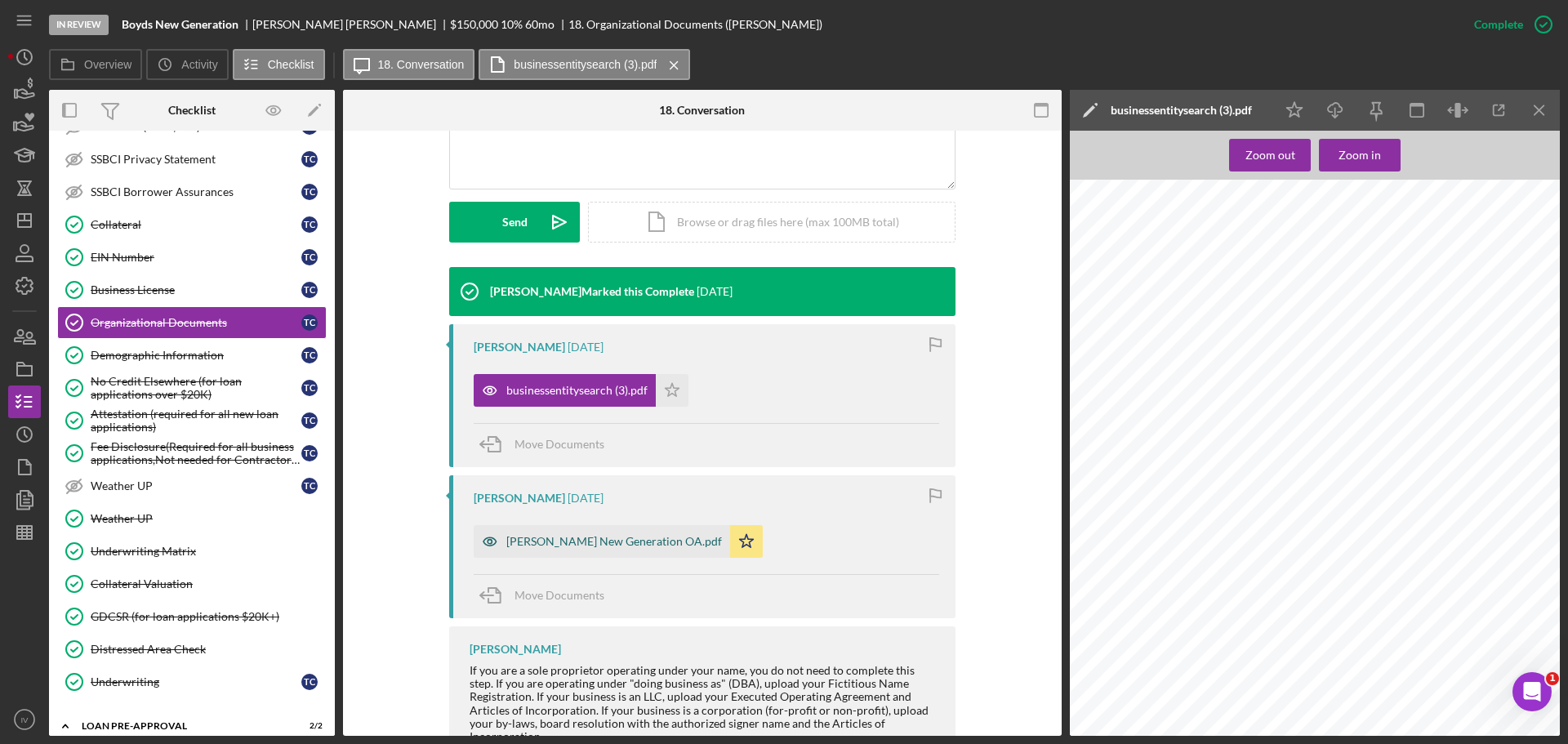
click at [549, 541] on div "[PERSON_NAME] New Generation OA.pdf" at bounding box center [614, 540] width 216 height 13
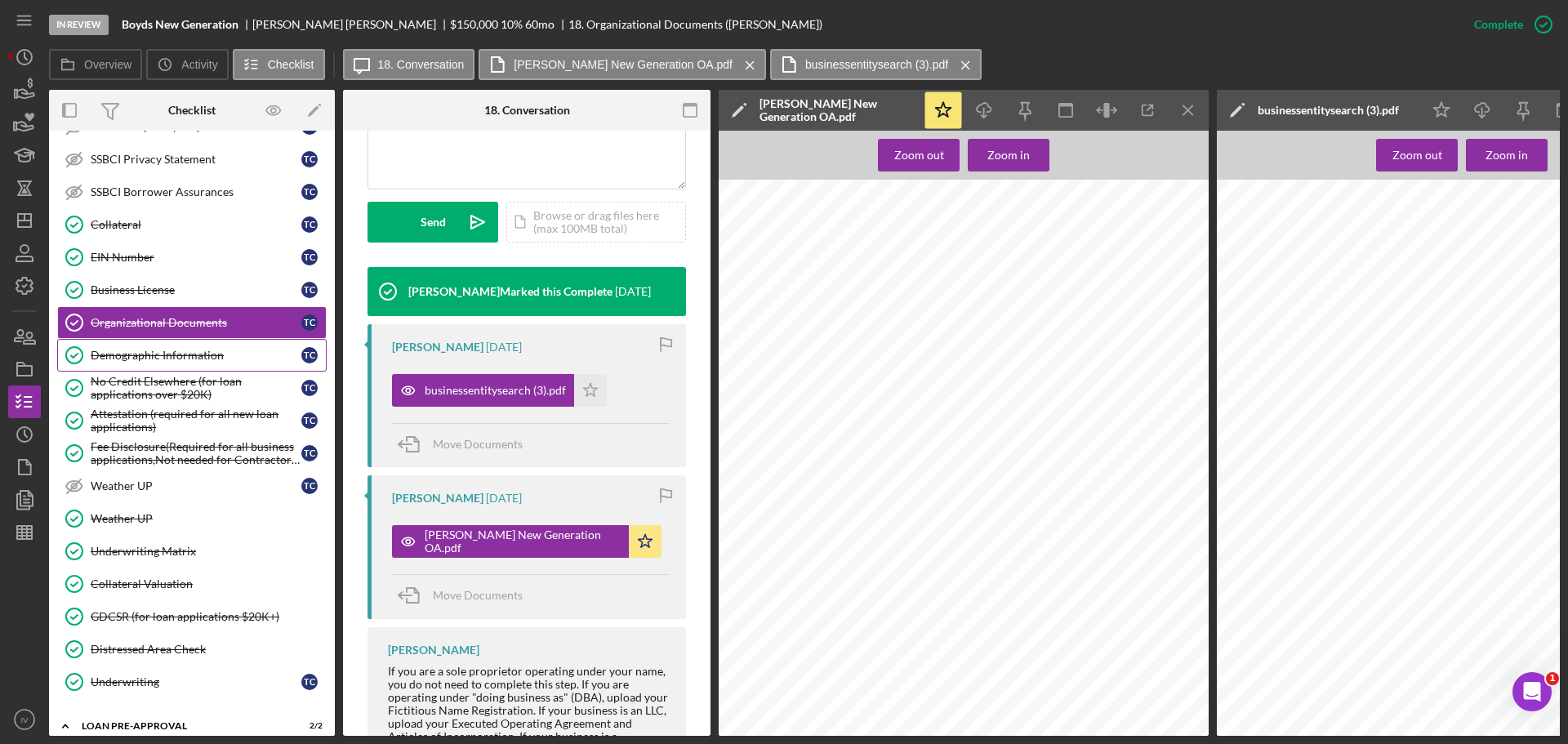
scroll to position [478, 0]
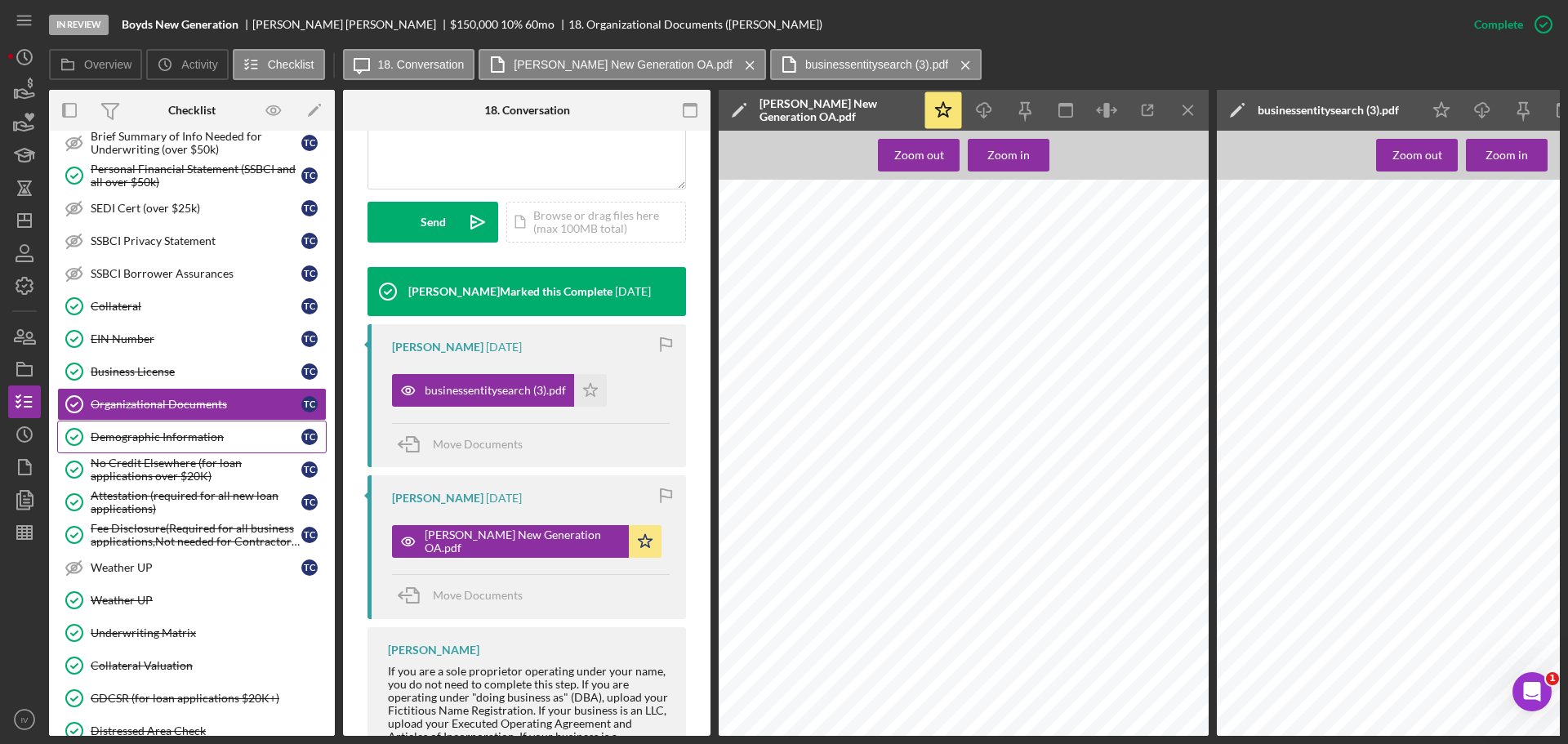
click at [158, 432] on div "Demographic Information" at bounding box center [195, 436] width 211 height 13
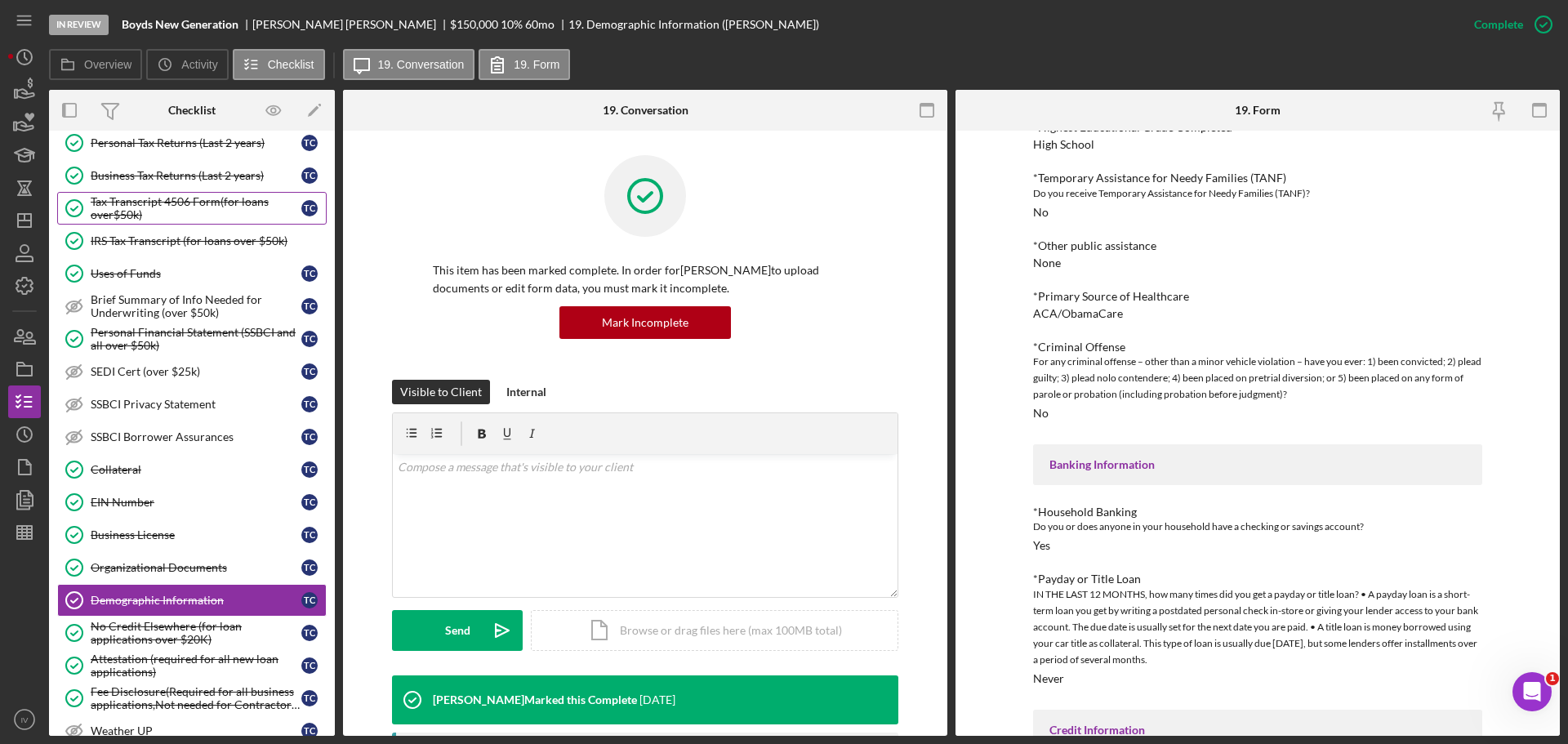
scroll to position [234, 0]
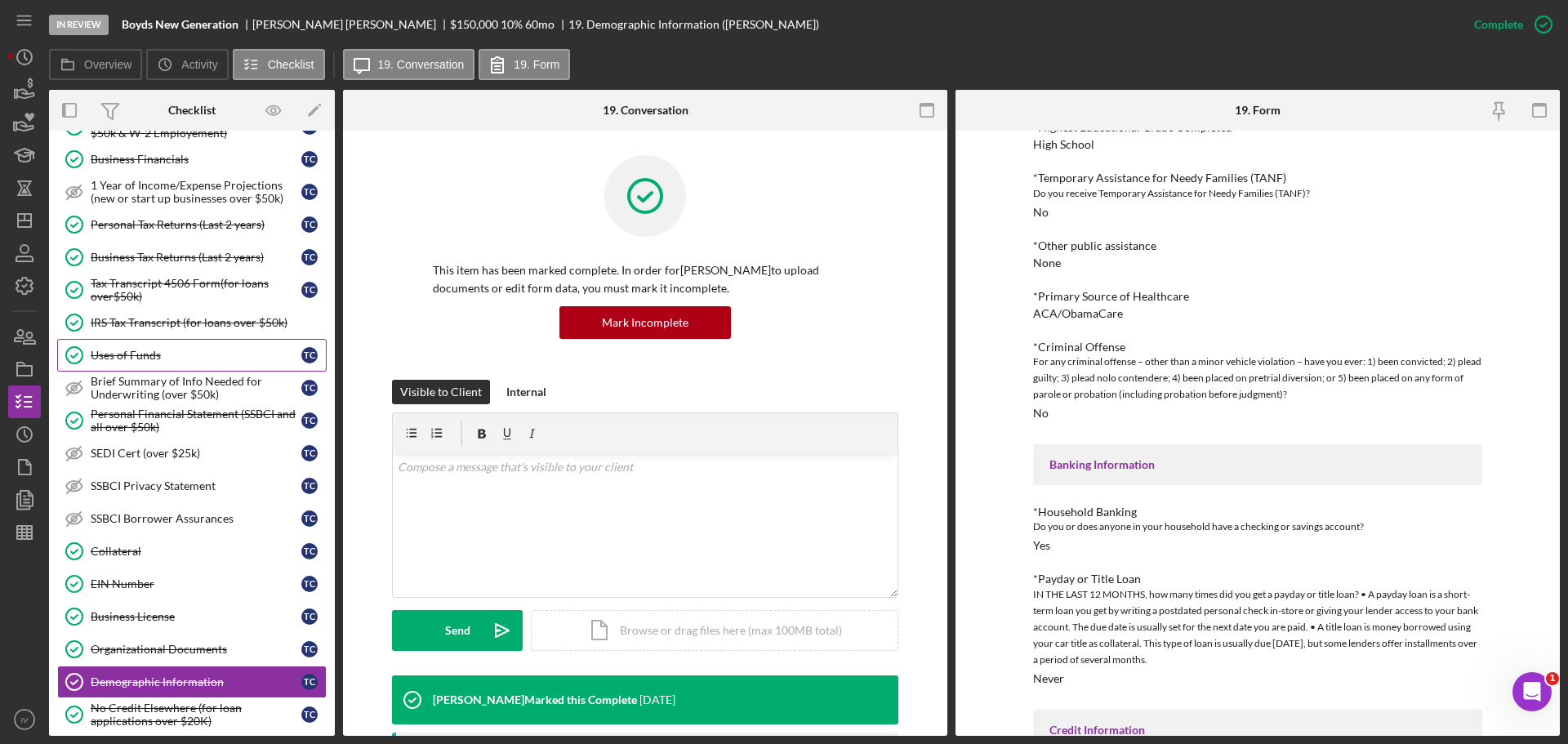
click at [128, 357] on div "Uses of Funds" at bounding box center [195, 355] width 211 height 13
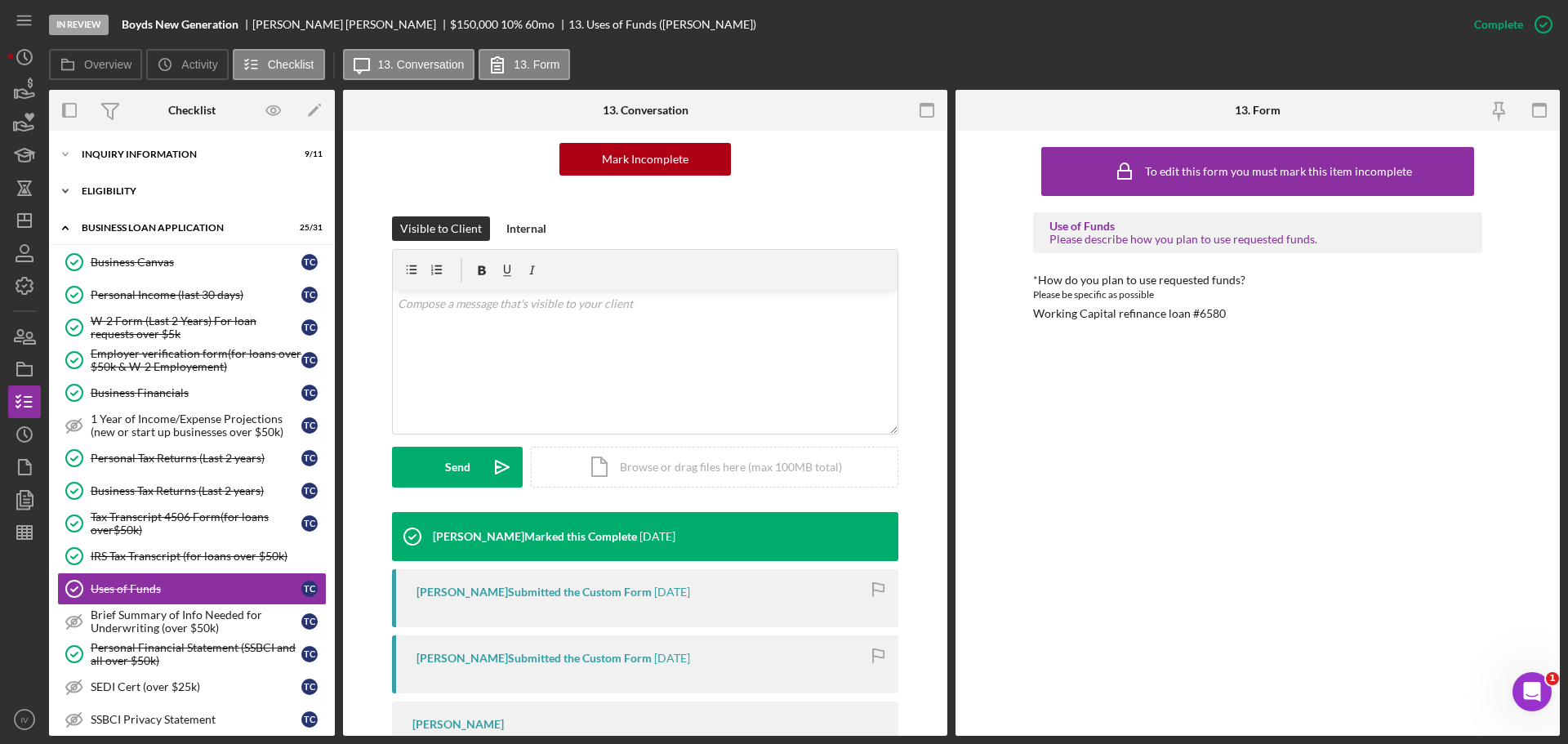
click at [121, 194] on div "ELIGIBILITY" at bounding box center [198, 190] width 233 height 9
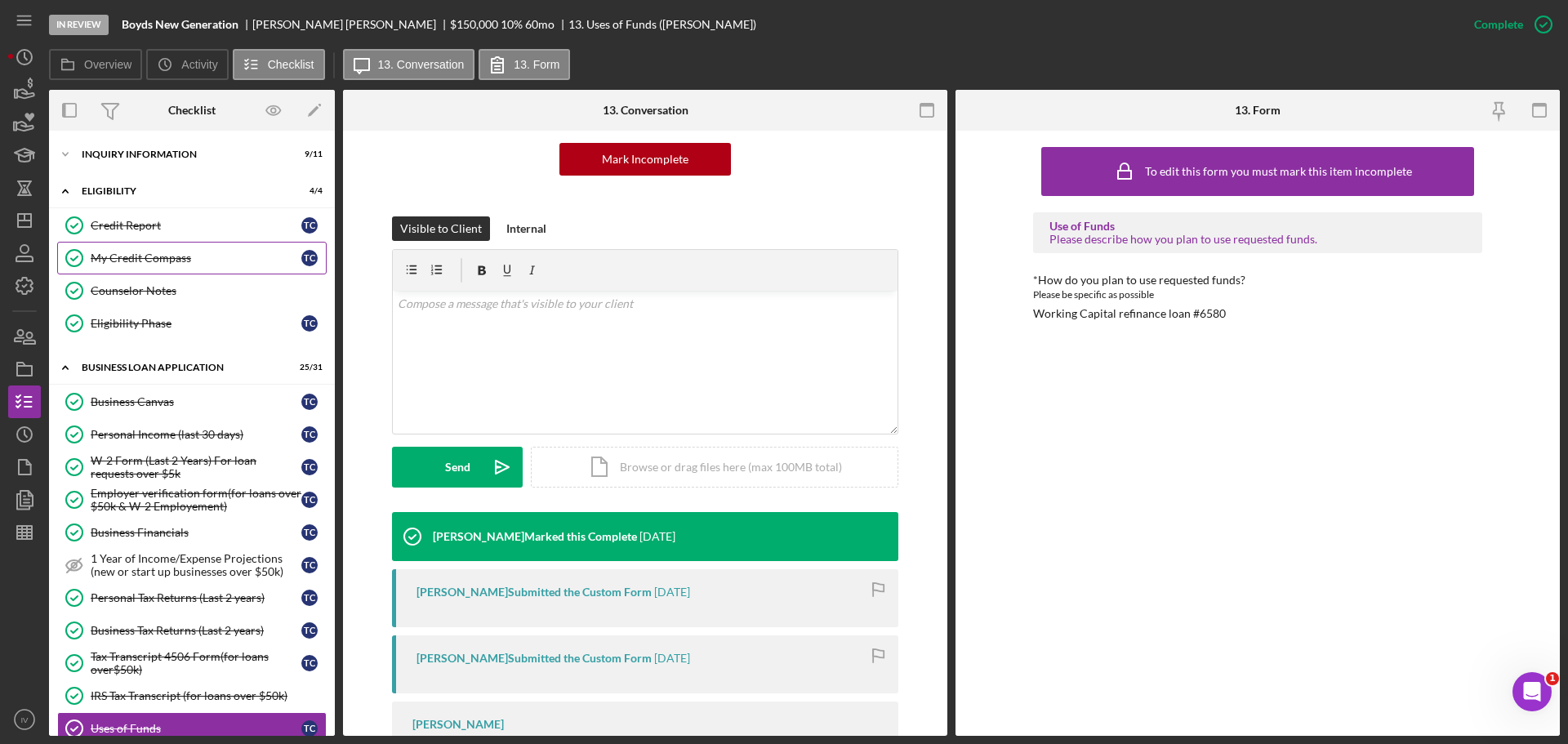
click at [162, 256] on div "My Credit Compass" at bounding box center [195, 257] width 211 height 13
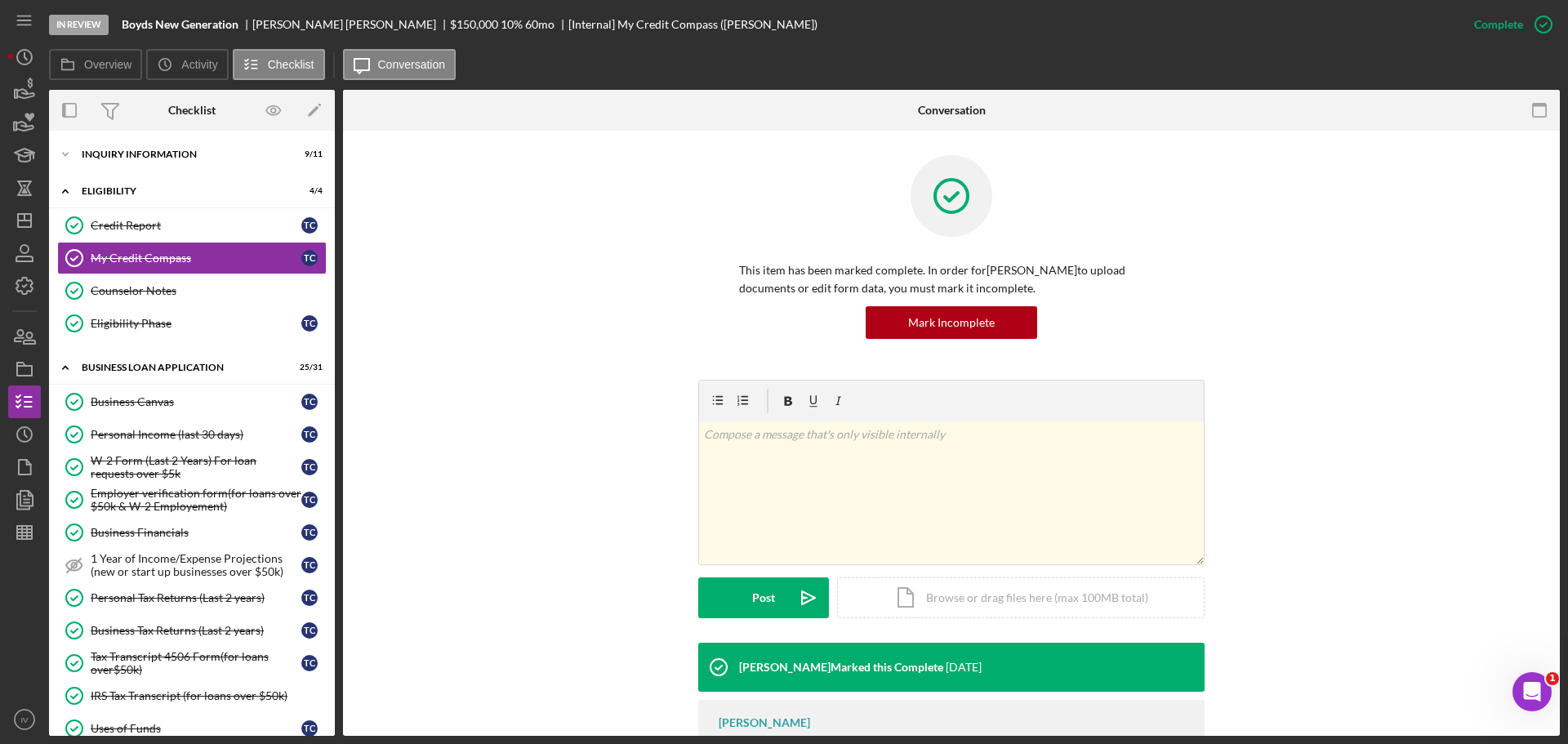
scroll to position [120, 0]
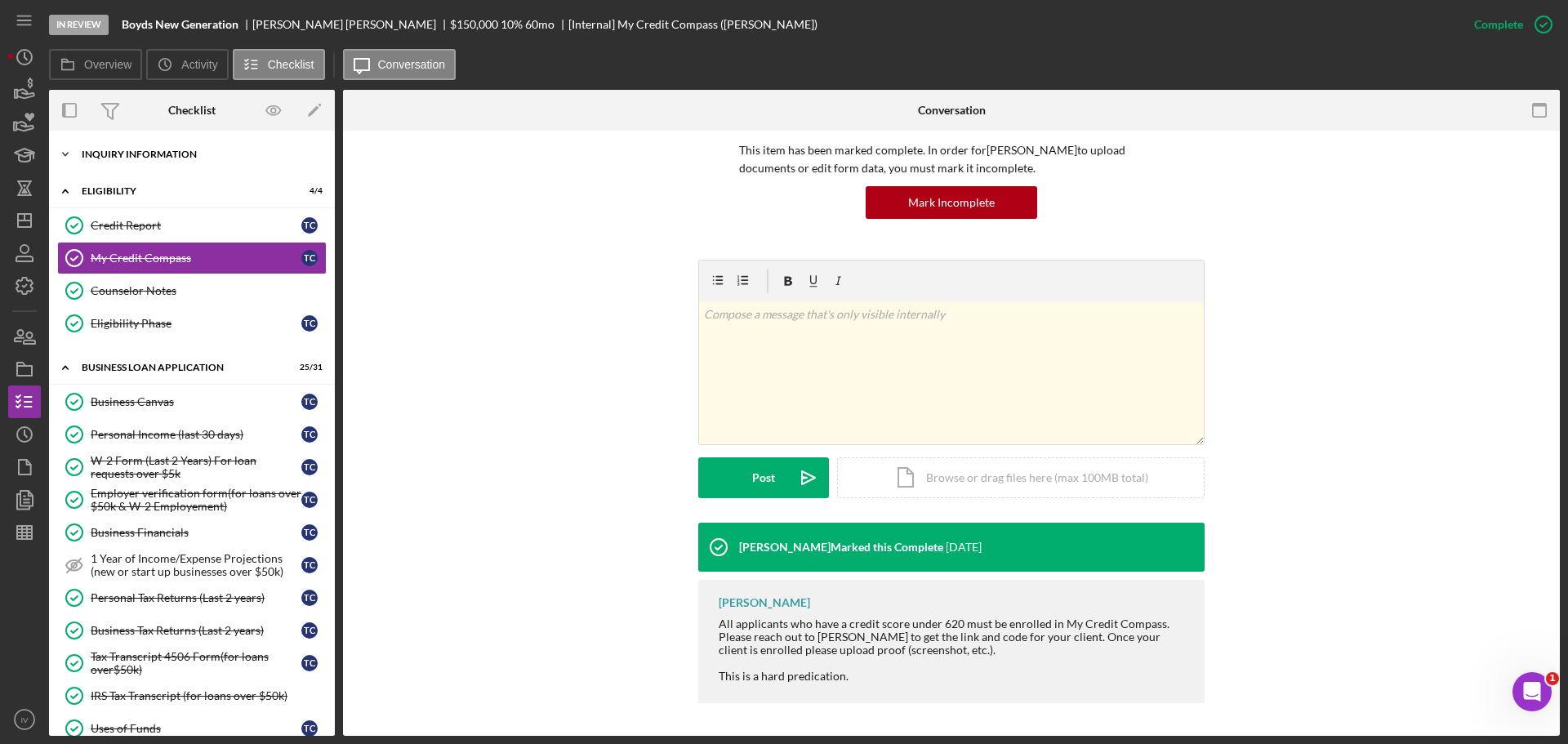
click at [116, 156] on div "INQUIRY INFORMATION" at bounding box center [198, 153] width 233 height 9
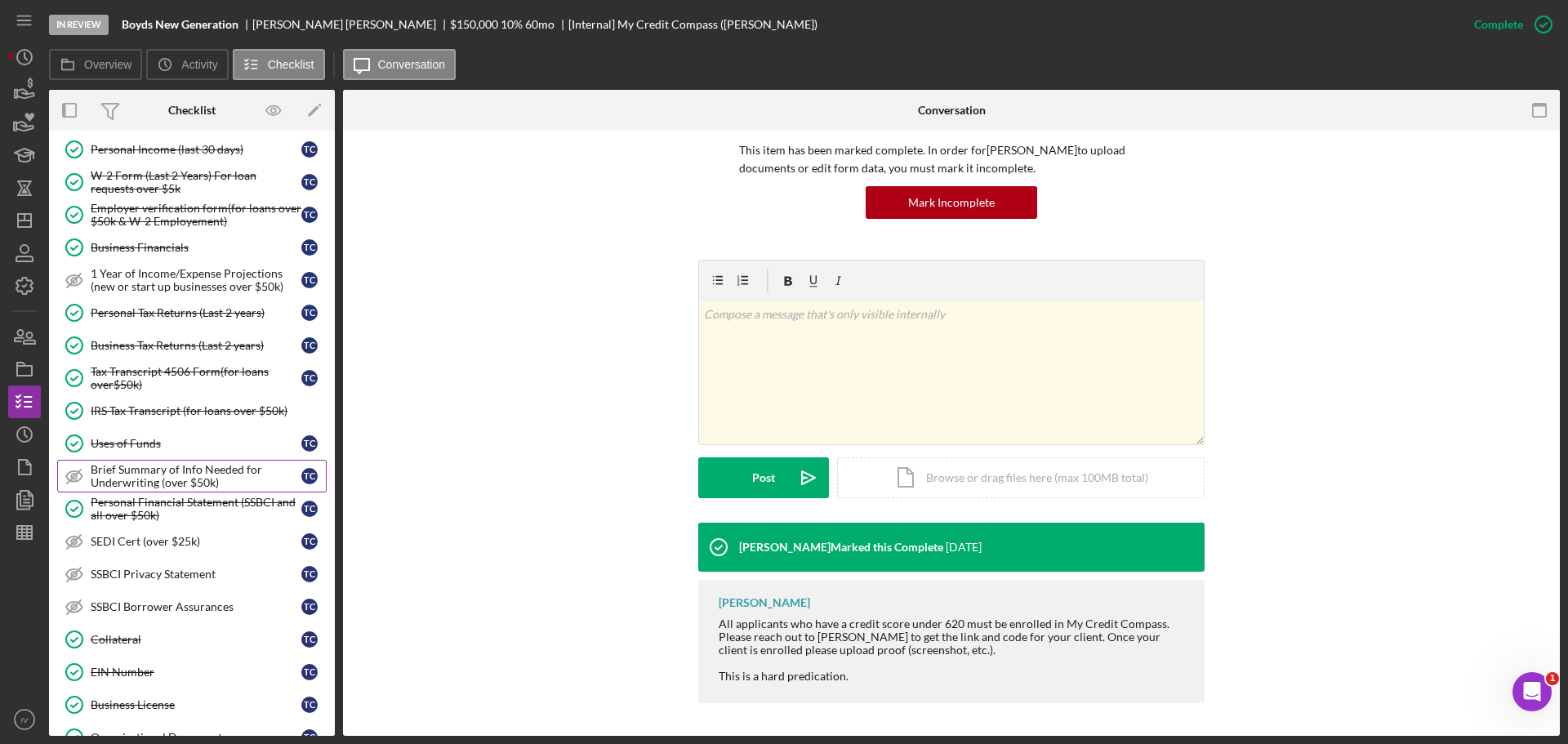
scroll to position [735, 0]
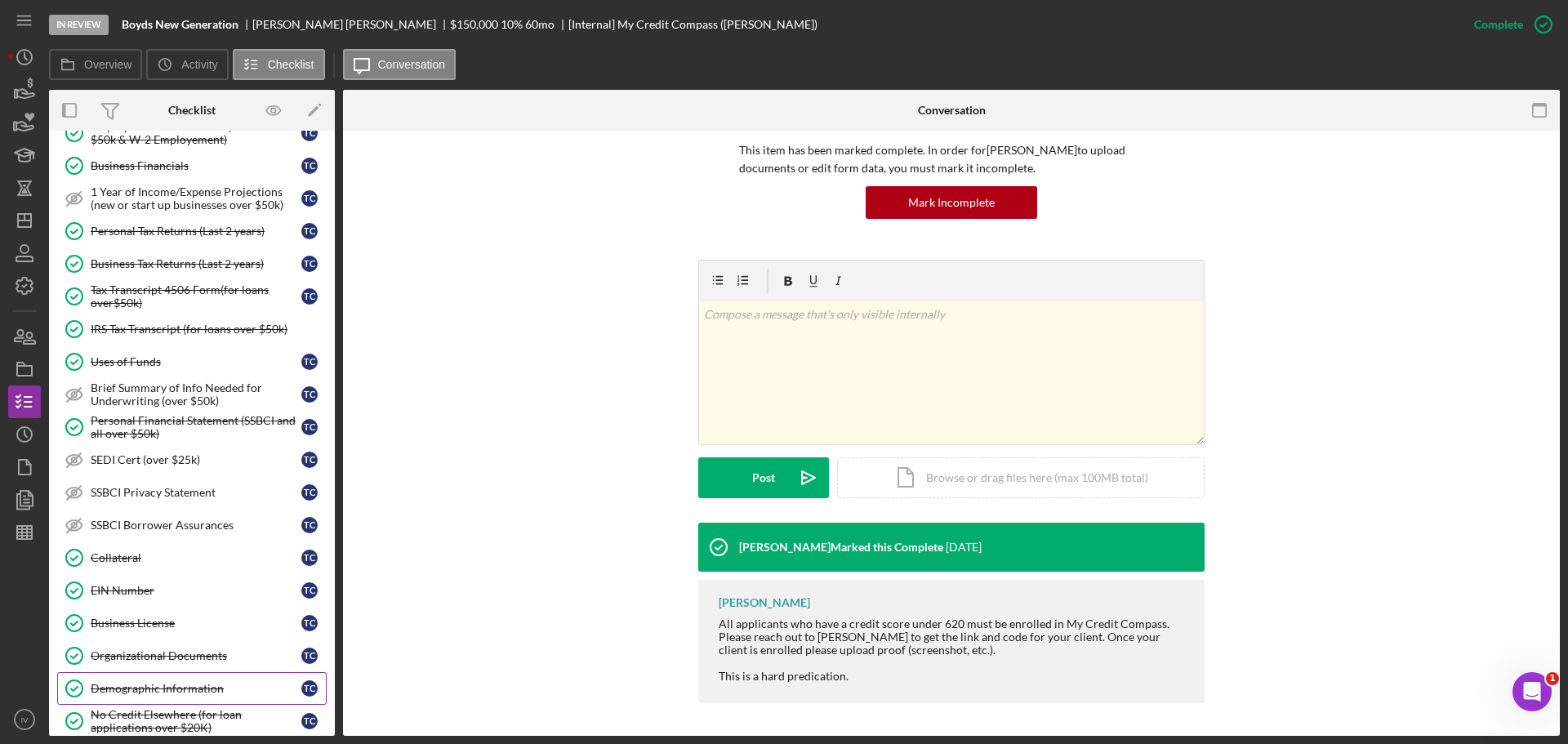
click at [200, 685] on div "Demographic Information" at bounding box center [195, 688] width 211 height 13
